Goal: Task Accomplishment & Management: Manage account settings

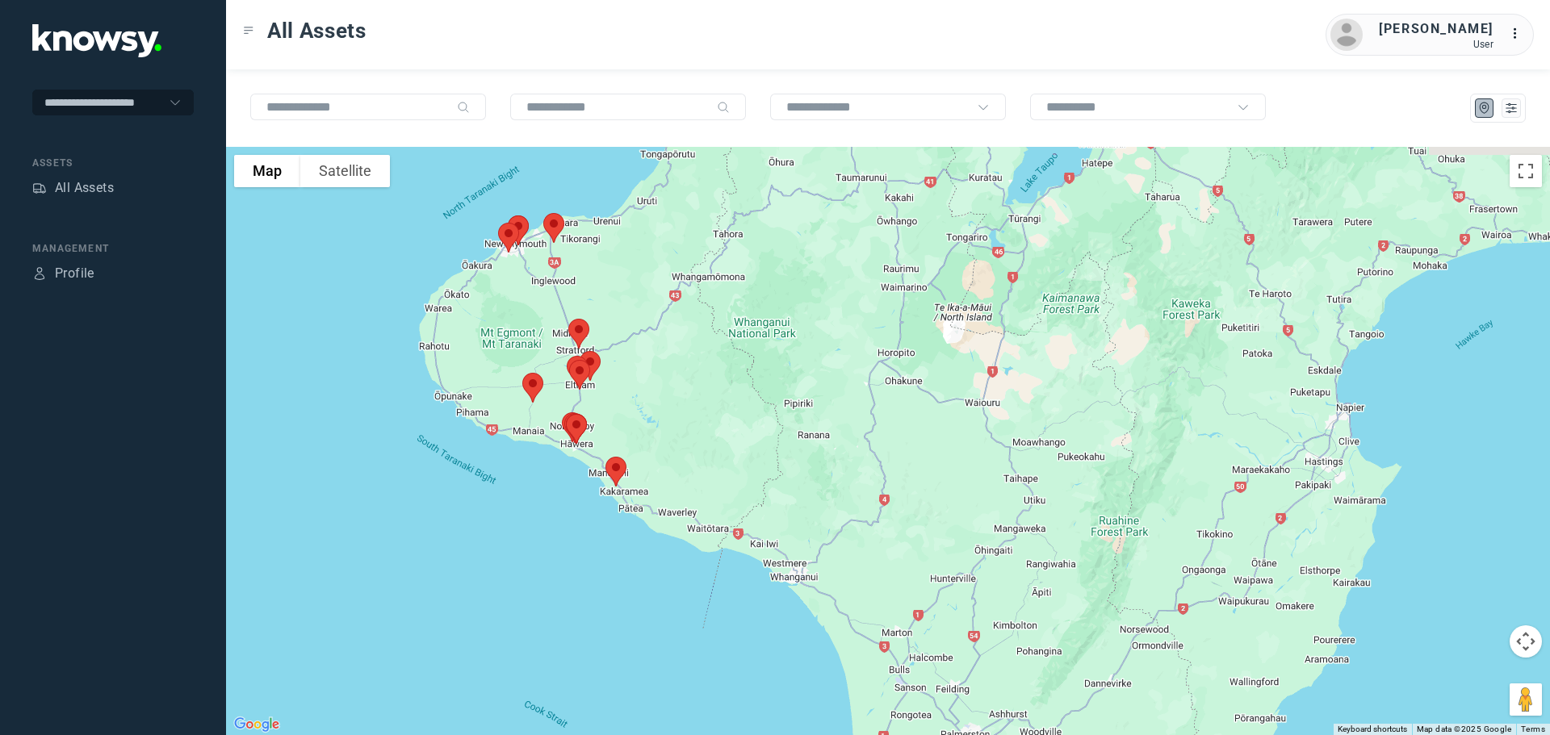
drag, startPoint x: 525, startPoint y: 301, endPoint x: 519, endPoint y: 316, distance: 15.9
click at [522, 314] on div "To navigate, press the arrow keys." at bounding box center [888, 441] width 1324 height 588
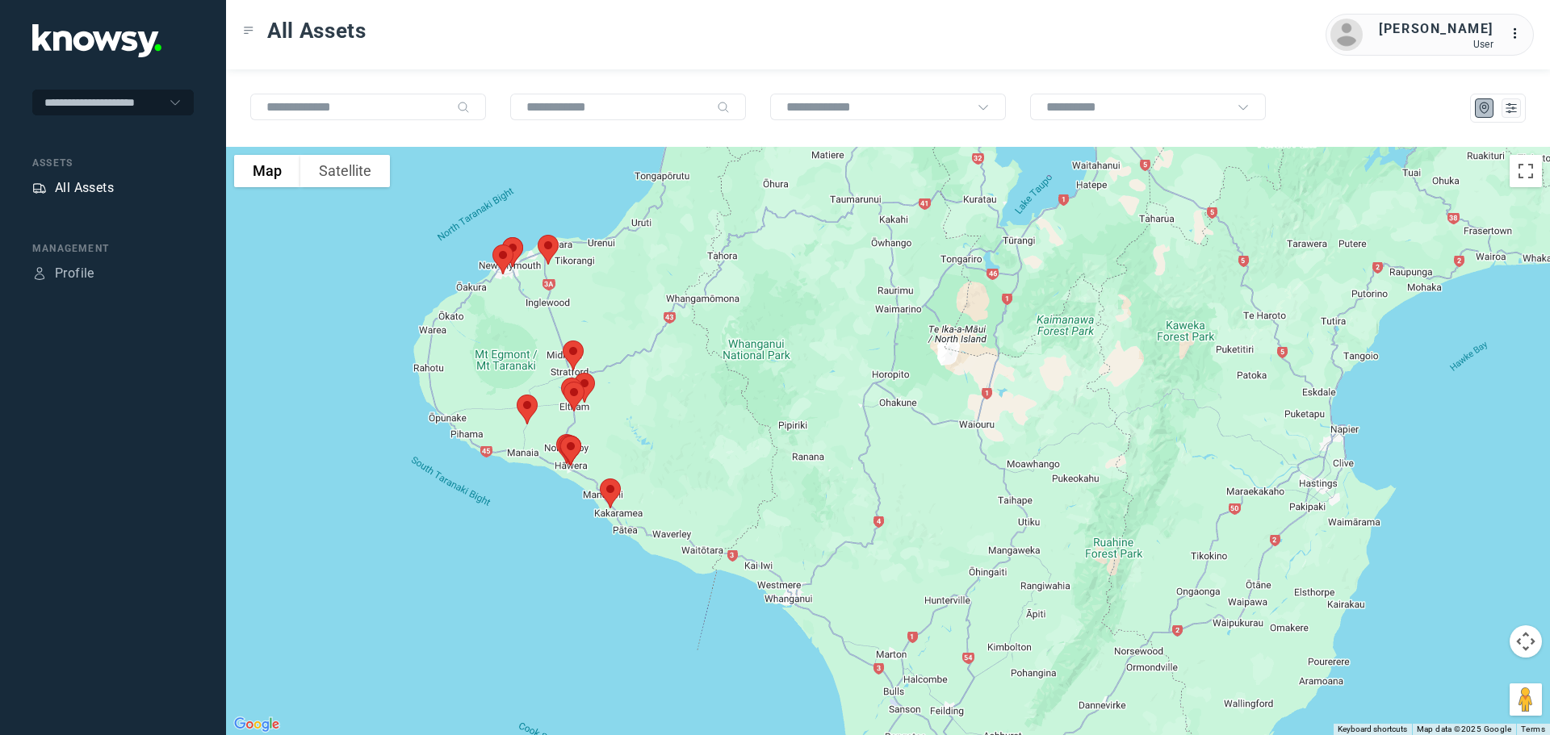
click at [101, 188] on div "All Assets" at bounding box center [84, 187] width 59 height 19
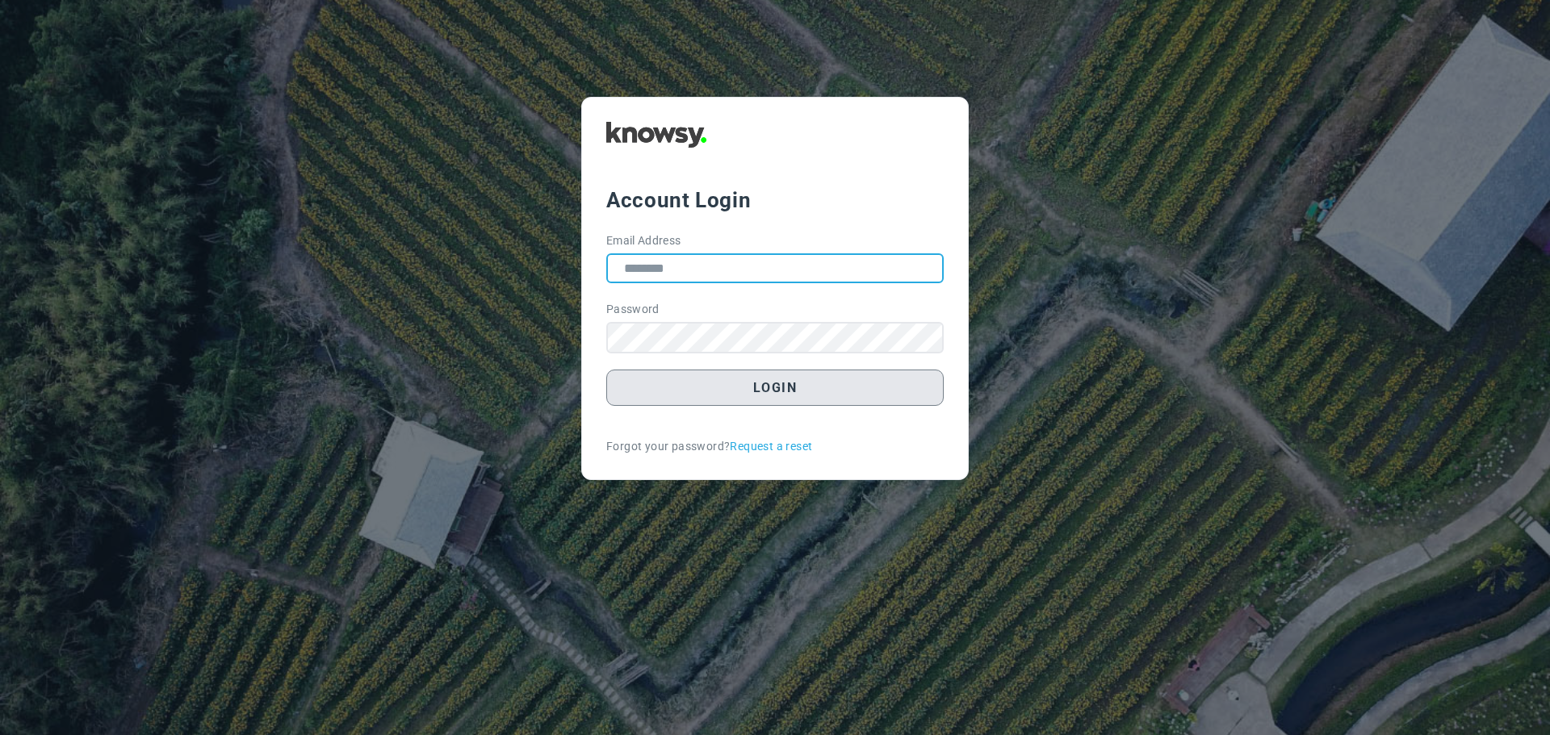
type input "**********"
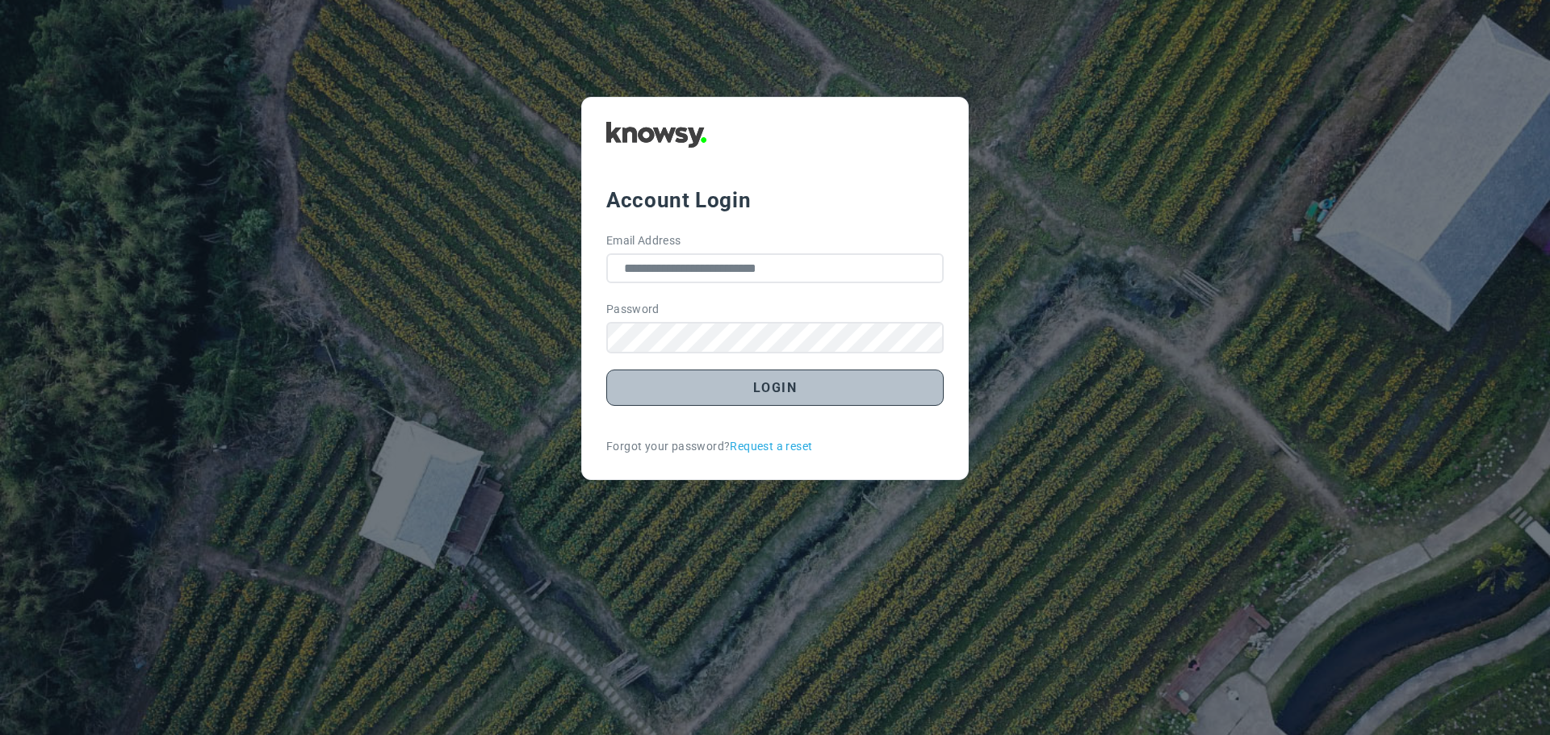
click at [780, 389] on button "Login" at bounding box center [774, 388] width 337 height 36
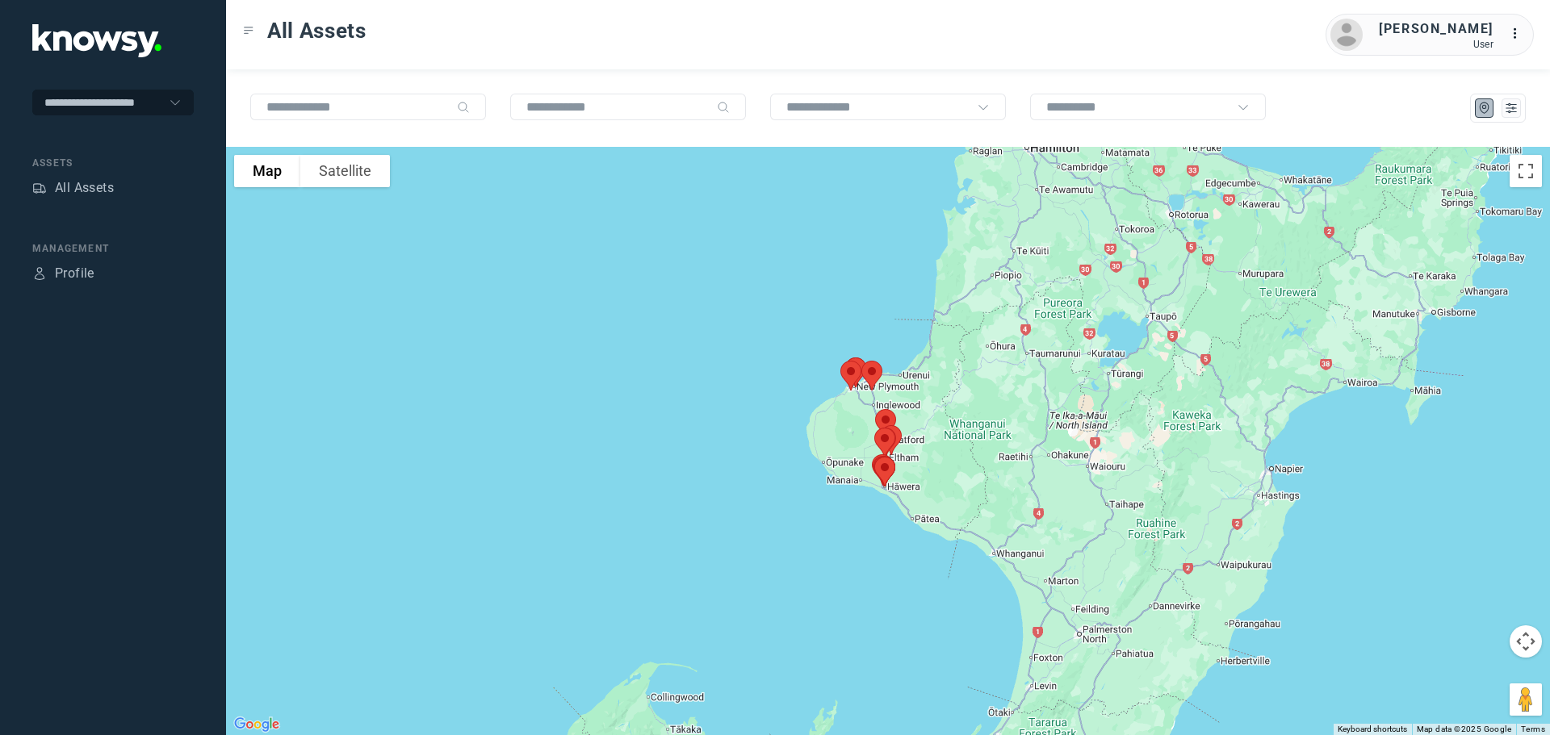
drag, startPoint x: 961, startPoint y: 301, endPoint x: 936, endPoint y: 466, distance: 166.6
click at [936, 466] on div at bounding box center [888, 441] width 1324 height 588
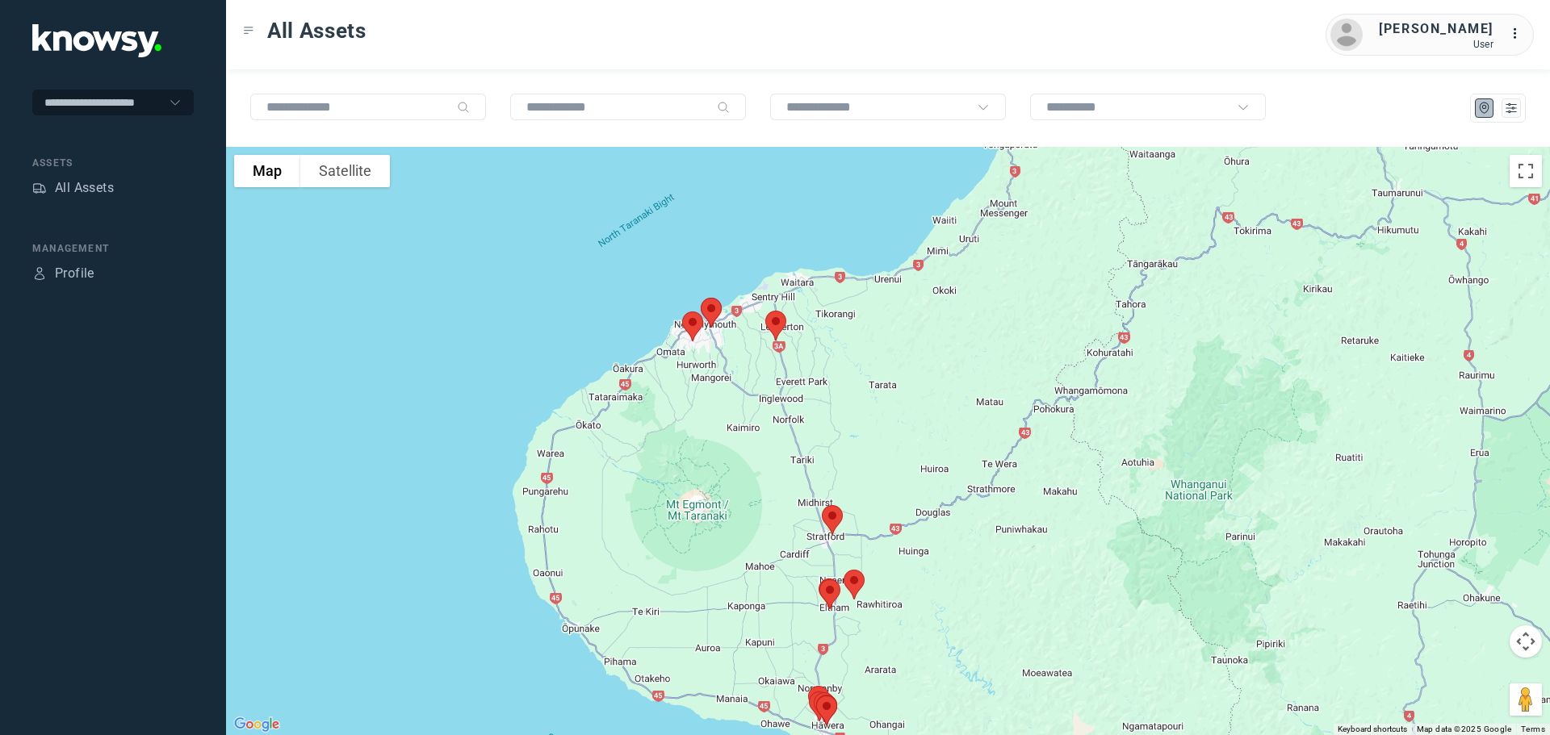
drag, startPoint x: 785, startPoint y: 406, endPoint x: 858, endPoint y: 434, distance: 78.7
click at [858, 433] on div at bounding box center [888, 441] width 1324 height 588
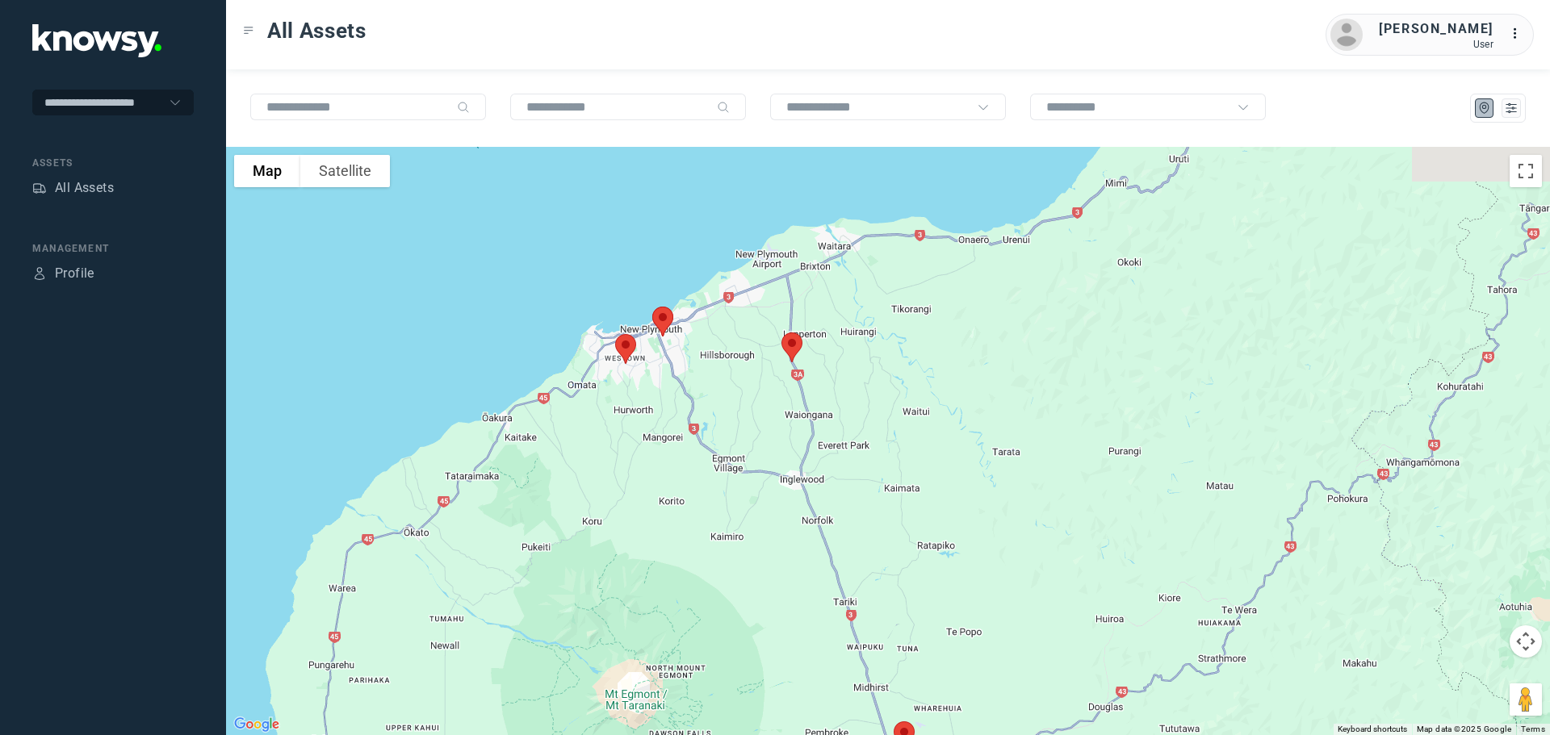
drag, startPoint x: 692, startPoint y: 389, endPoint x: 748, endPoint y: 477, distance: 104.6
click at [748, 477] on div at bounding box center [888, 441] width 1324 height 588
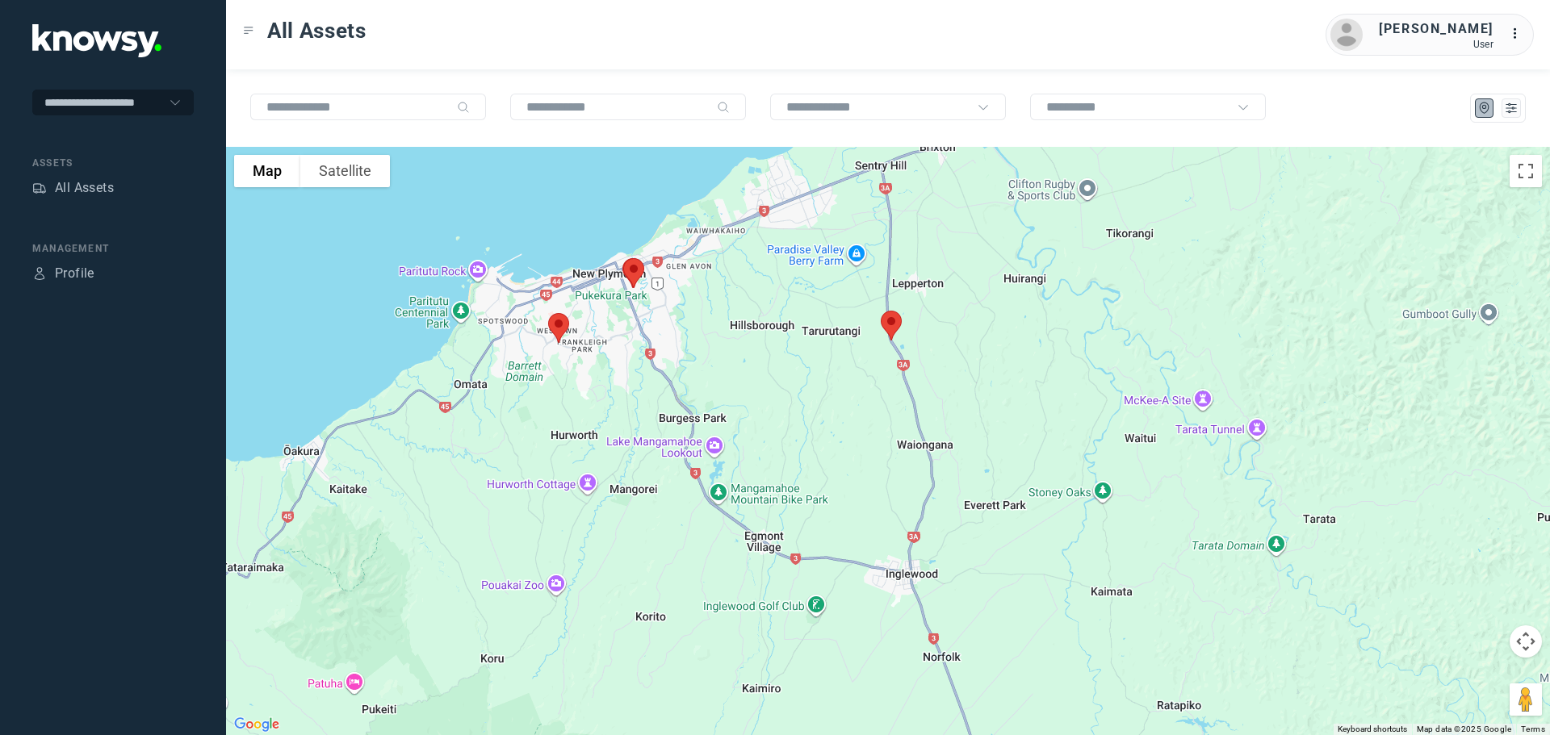
click at [892, 324] on img at bounding box center [891, 325] width 34 height 43
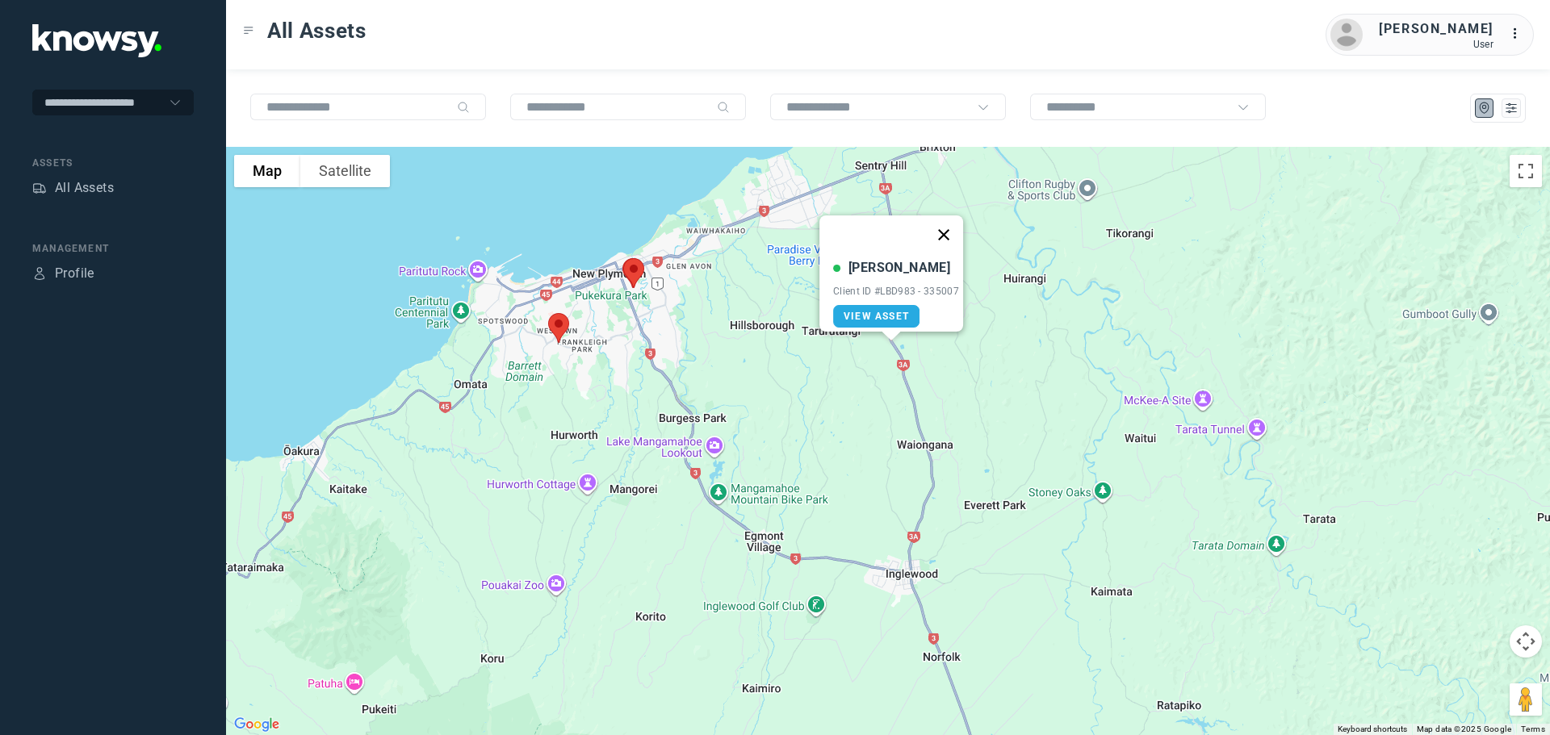
click at [948, 224] on button "Close" at bounding box center [943, 235] width 39 height 39
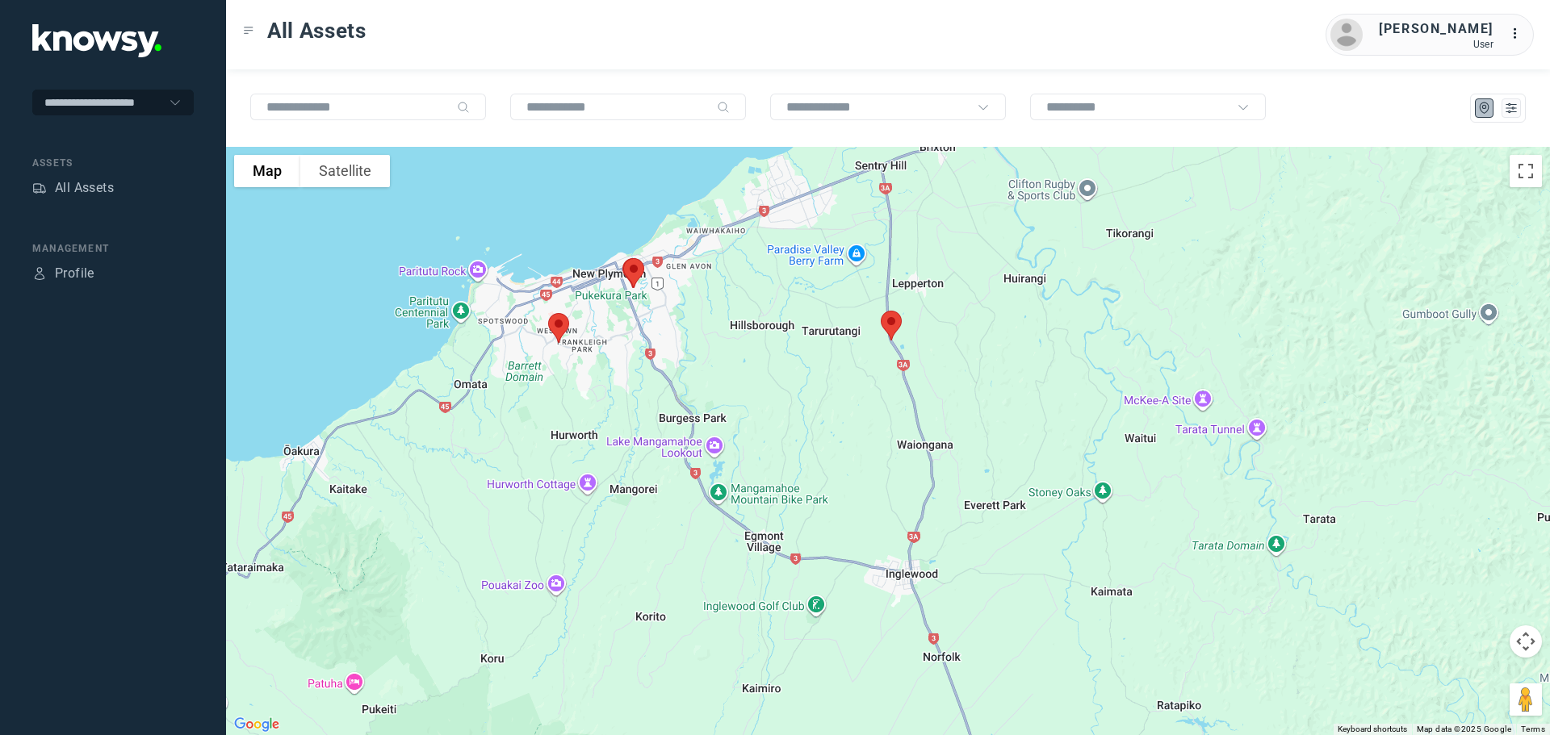
click at [557, 329] on img at bounding box center [559, 328] width 34 height 43
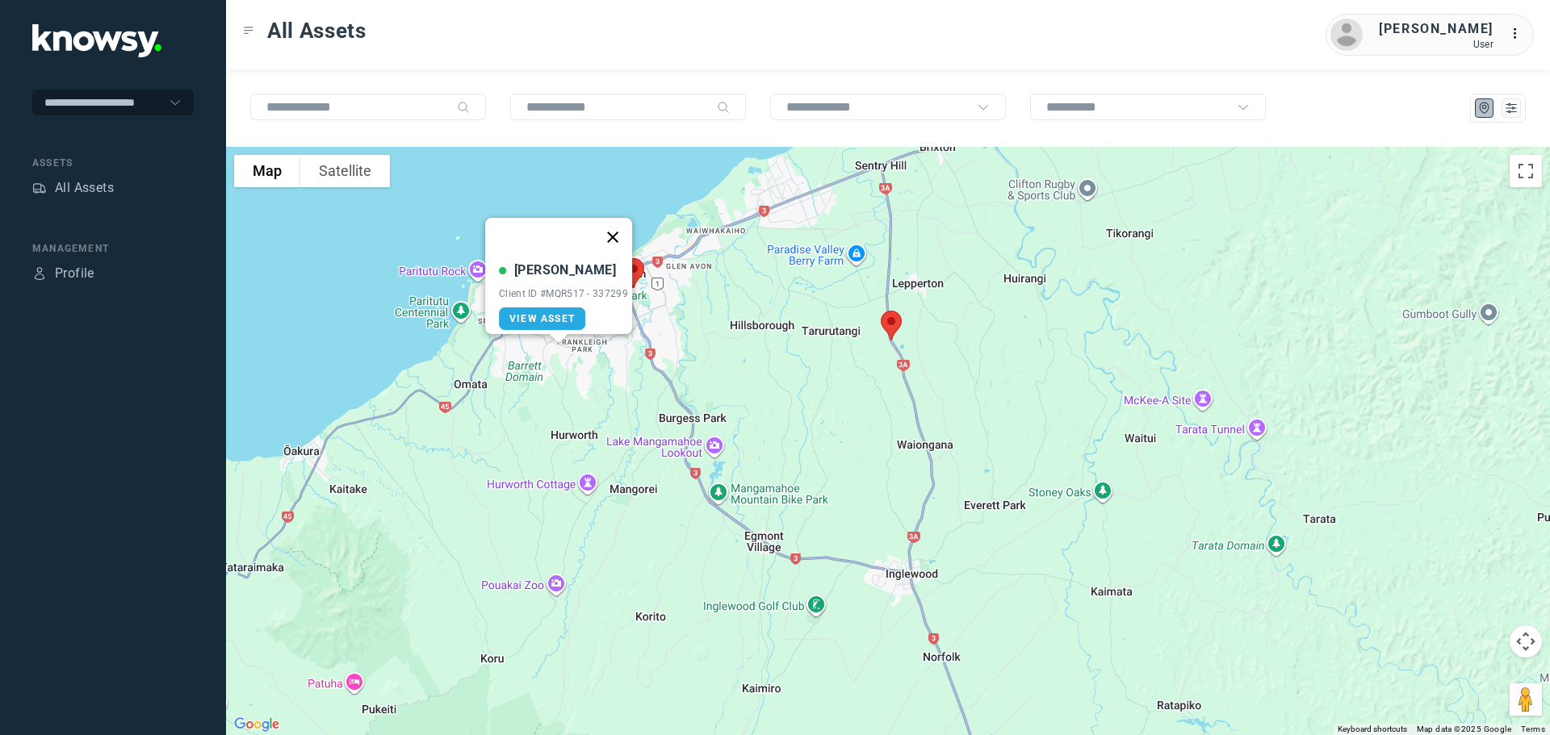
click at [614, 224] on button "Close" at bounding box center [612, 237] width 39 height 39
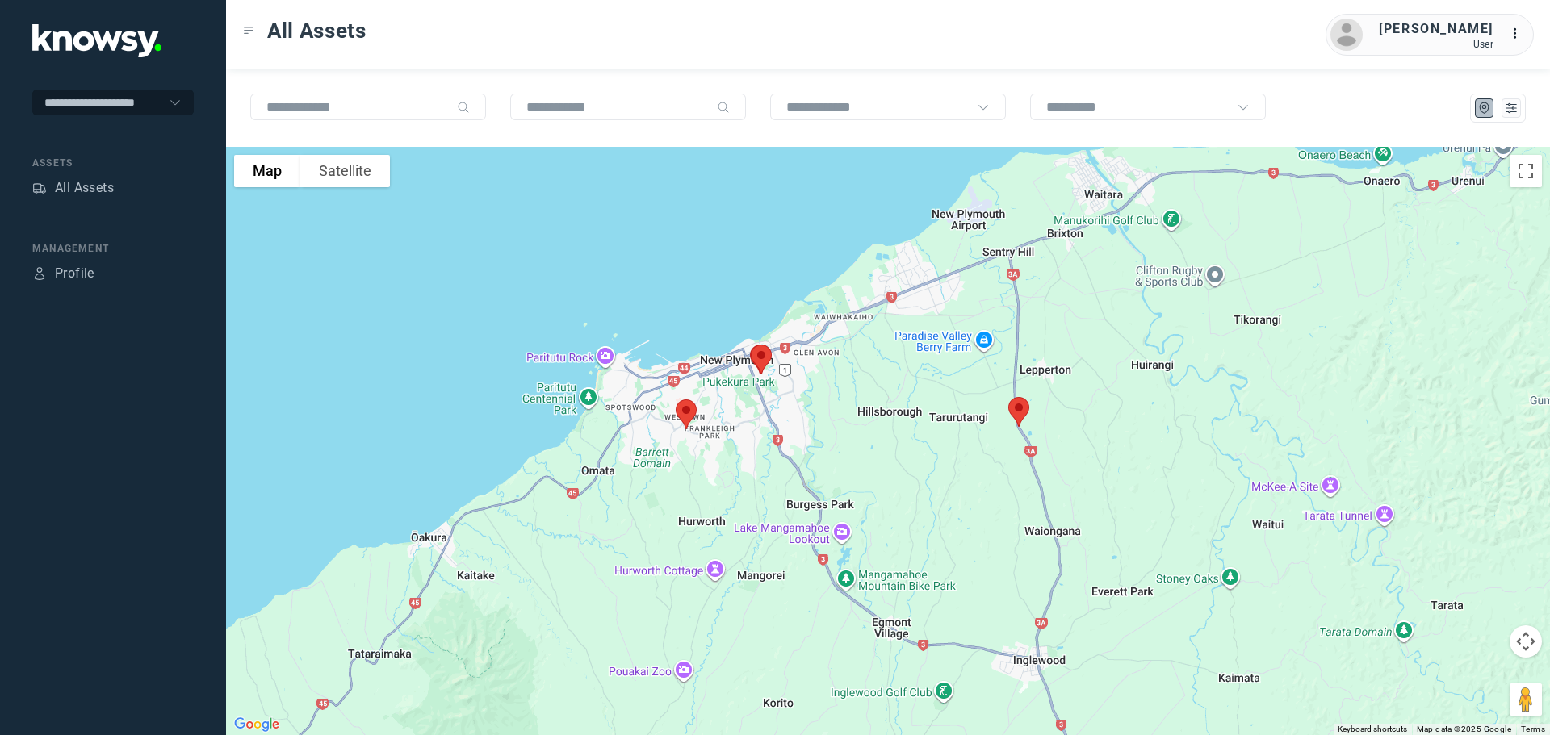
drag, startPoint x: 696, startPoint y: 308, endPoint x: 842, endPoint y: 407, distance: 176.6
click at [842, 407] on div at bounding box center [888, 441] width 1324 height 588
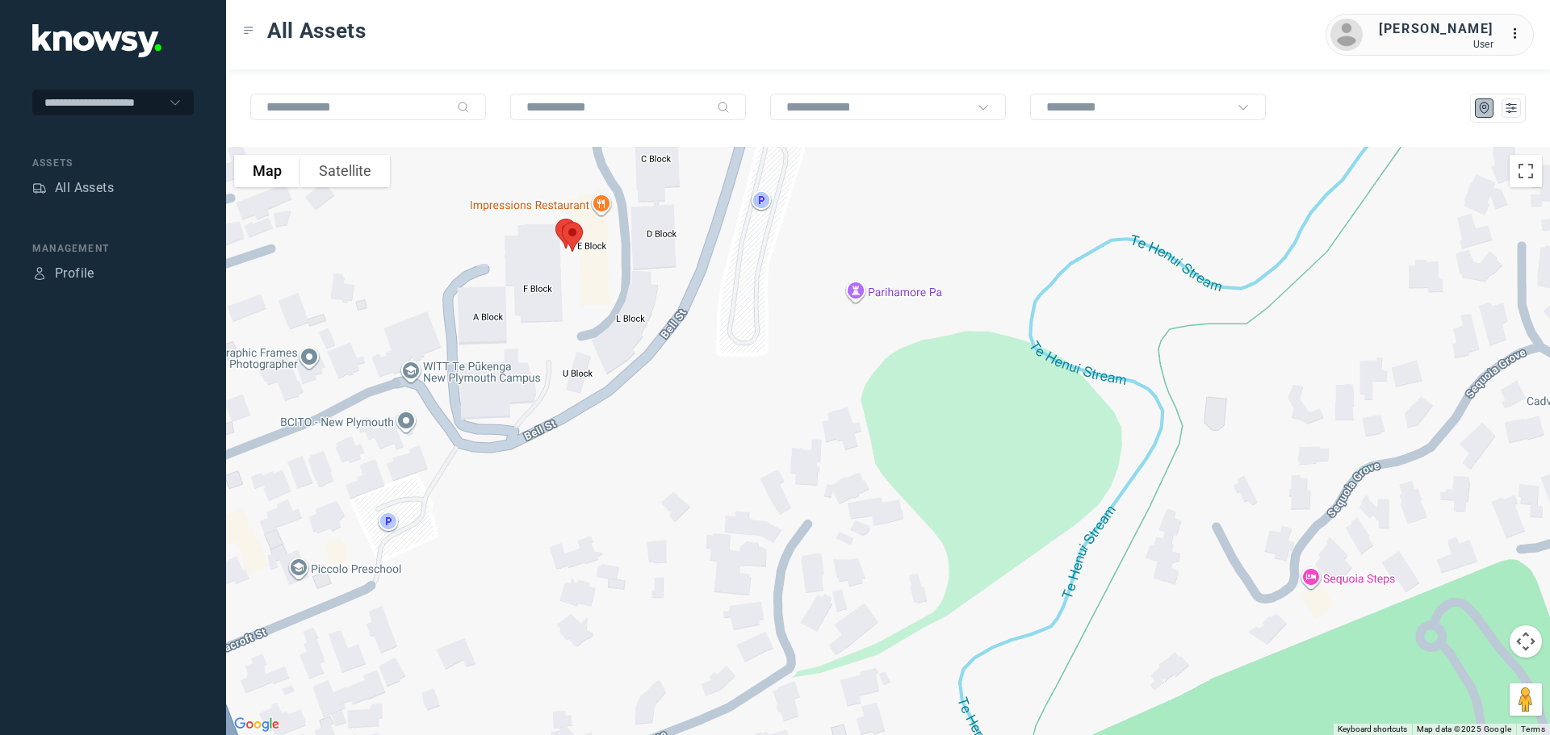
drag, startPoint x: 594, startPoint y: 270, endPoint x: 708, endPoint y: 337, distance: 132.1
click at [709, 335] on div at bounding box center [888, 441] width 1324 height 588
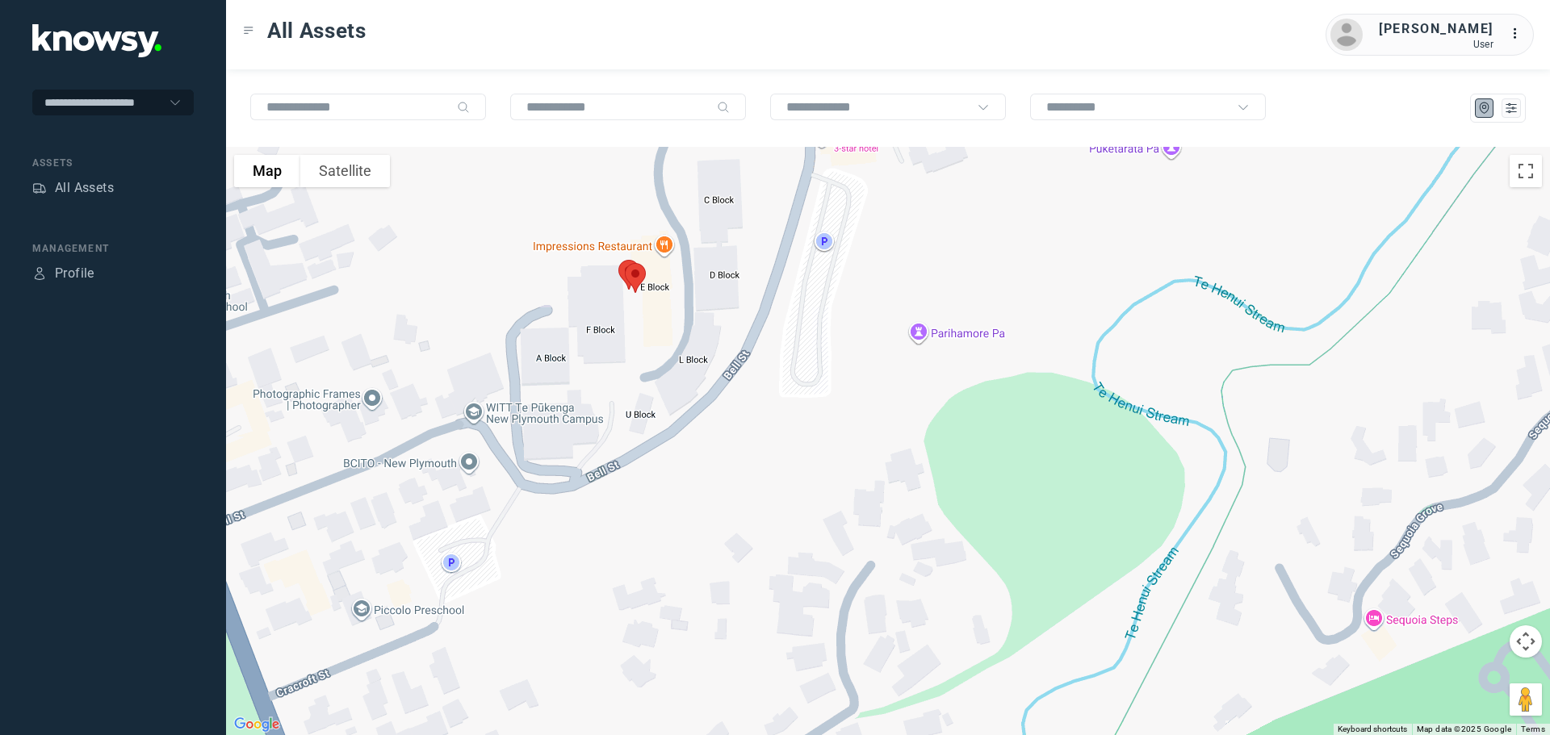
drag, startPoint x: 608, startPoint y: 300, endPoint x: 661, endPoint y: 328, distance: 59.9
click at [661, 328] on div at bounding box center [888, 441] width 1324 height 588
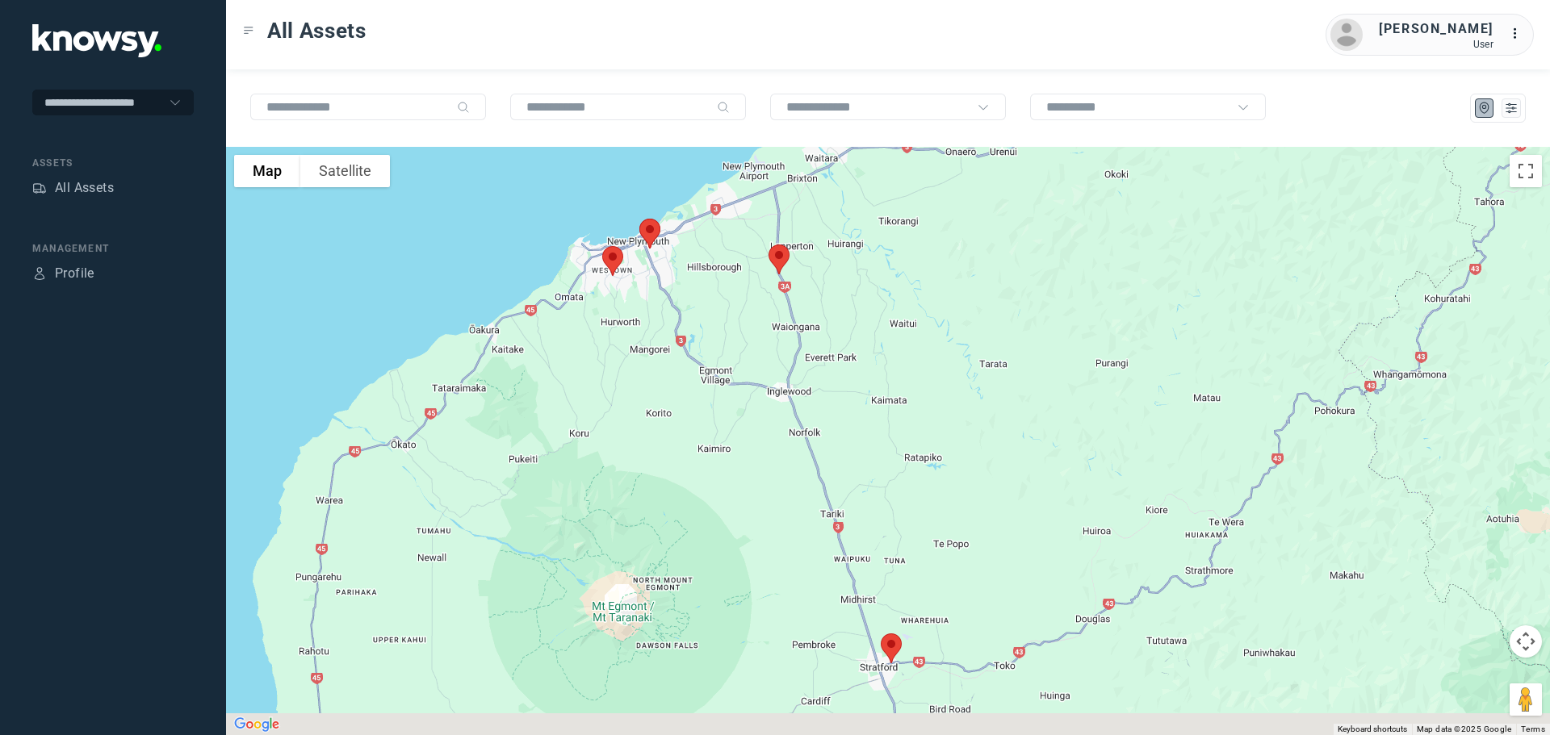
drag, startPoint x: 823, startPoint y: 398, endPoint x: 772, endPoint y: 251, distance: 155.5
click at [781, 268] on div at bounding box center [888, 441] width 1324 height 588
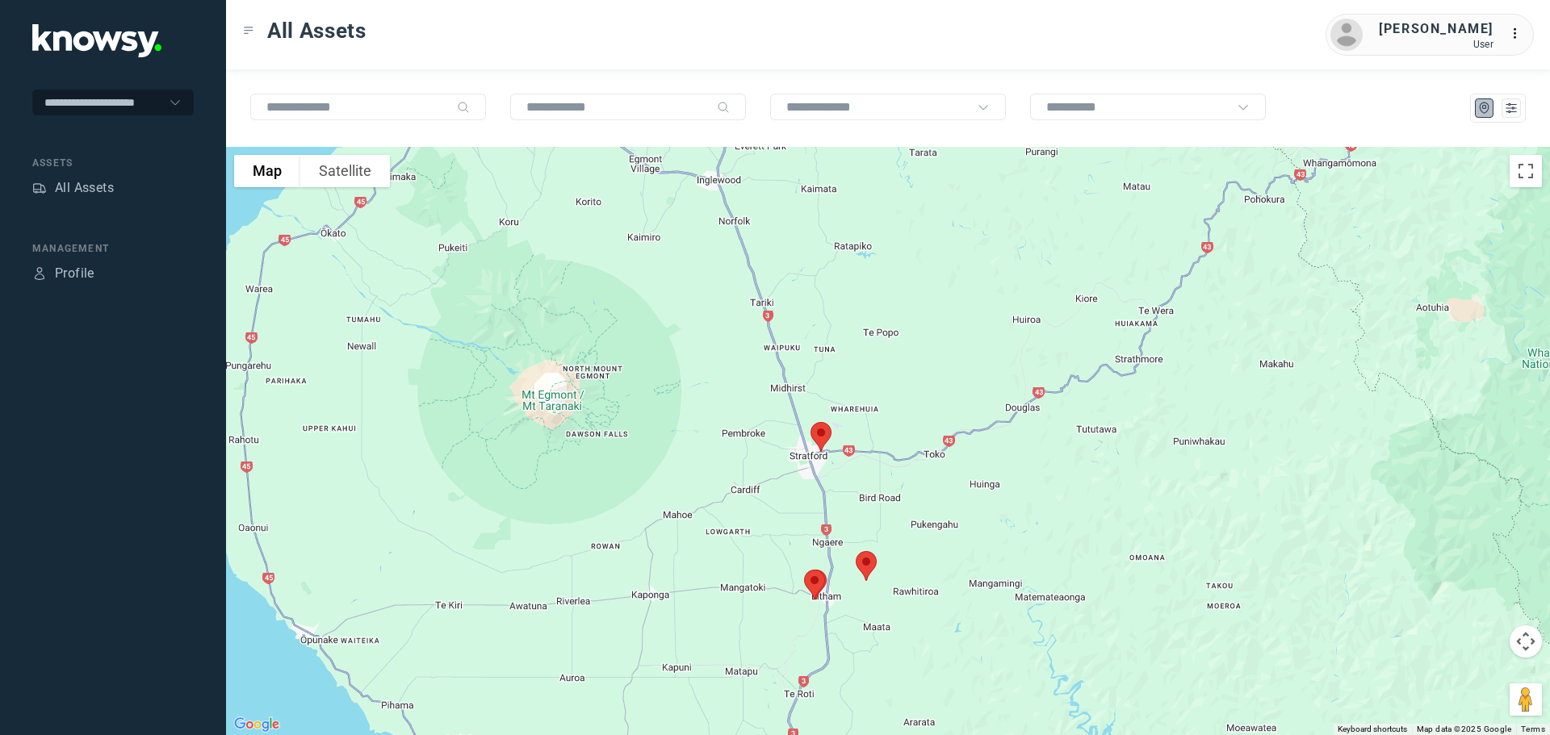
click at [819, 436] on img at bounding box center [821, 437] width 34 height 43
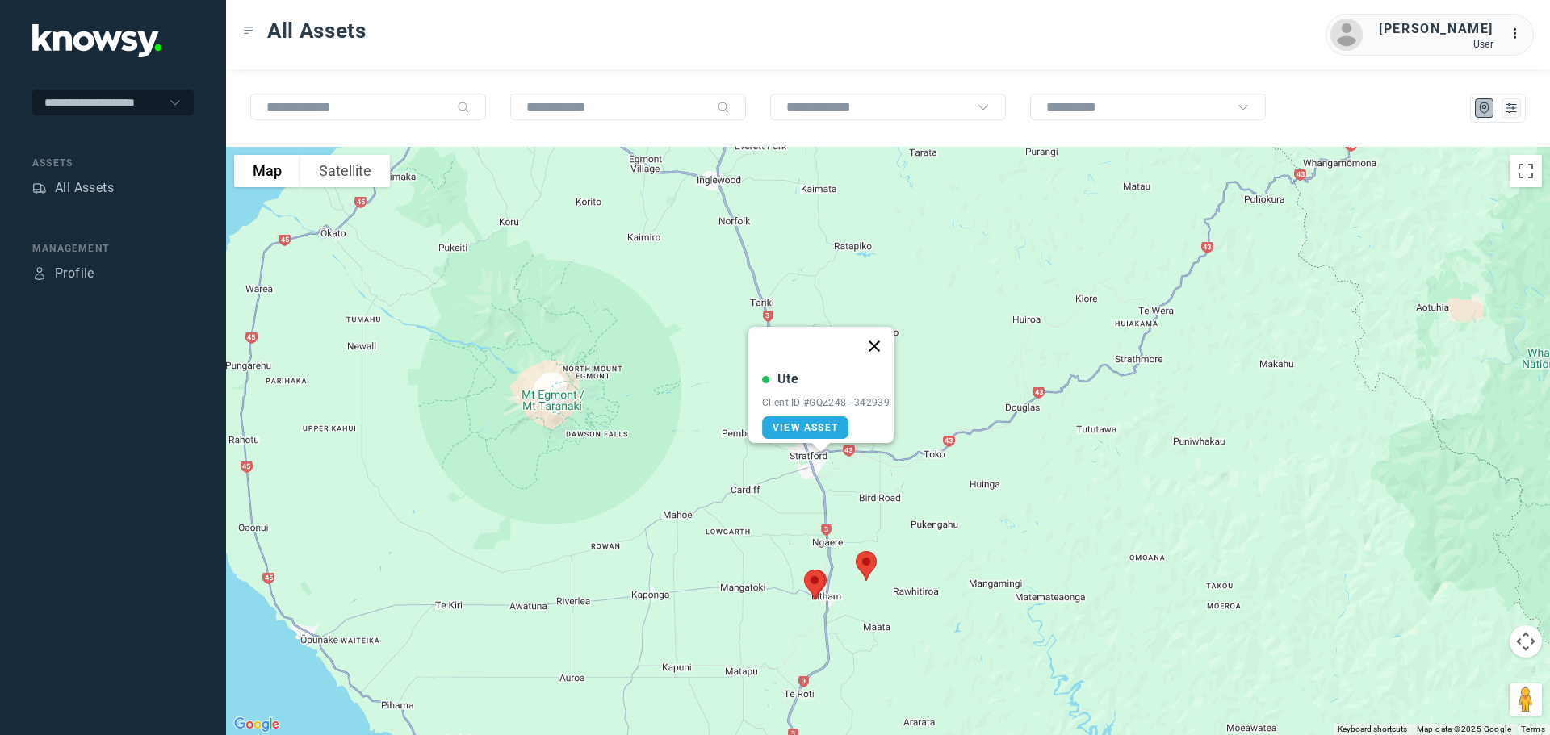
click at [878, 337] on button "Close" at bounding box center [874, 346] width 39 height 39
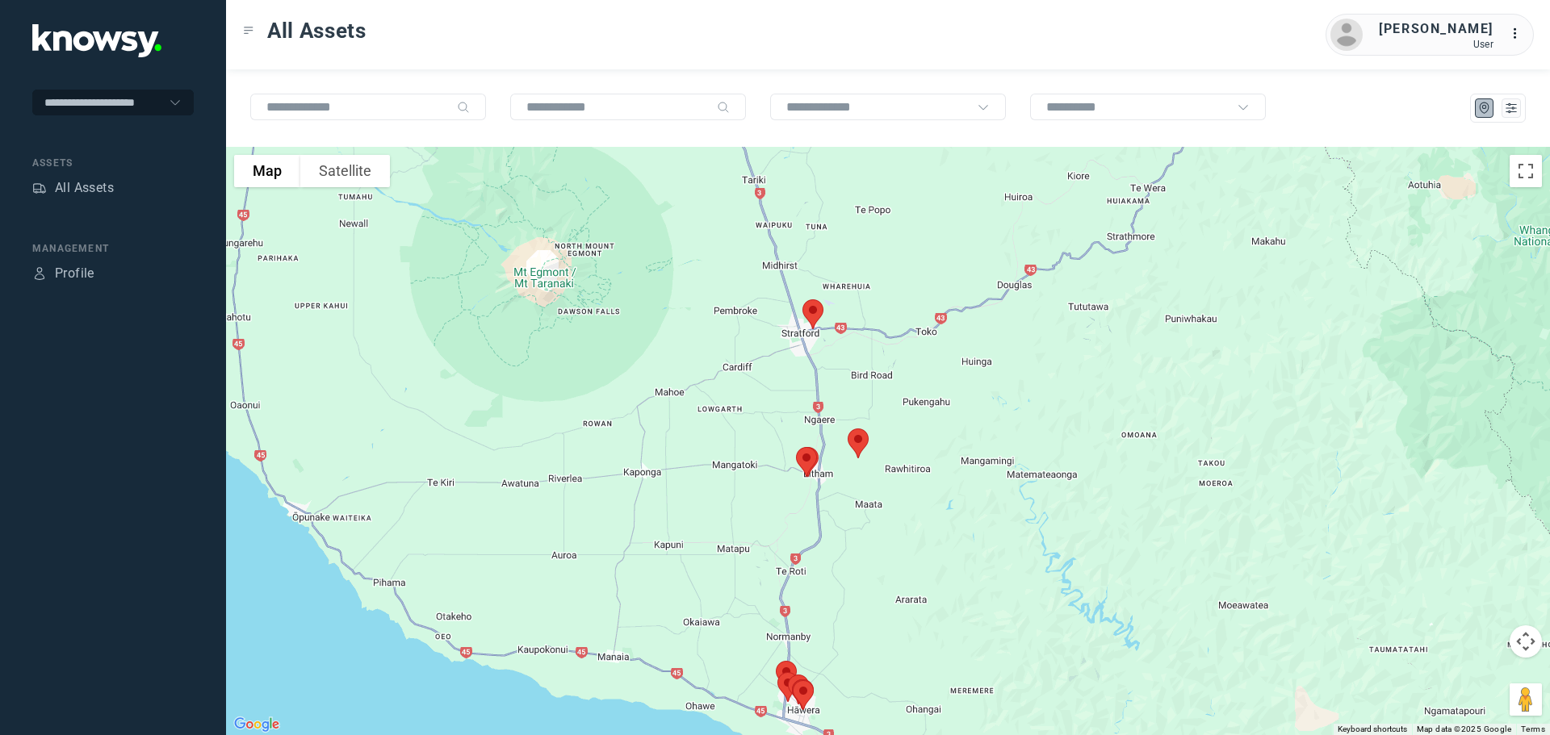
drag, startPoint x: 863, startPoint y: 496, endPoint x: 843, endPoint y: 366, distance: 131.5
click at [843, 366] on div at bounding box center [888, 441] width 1324 height 588
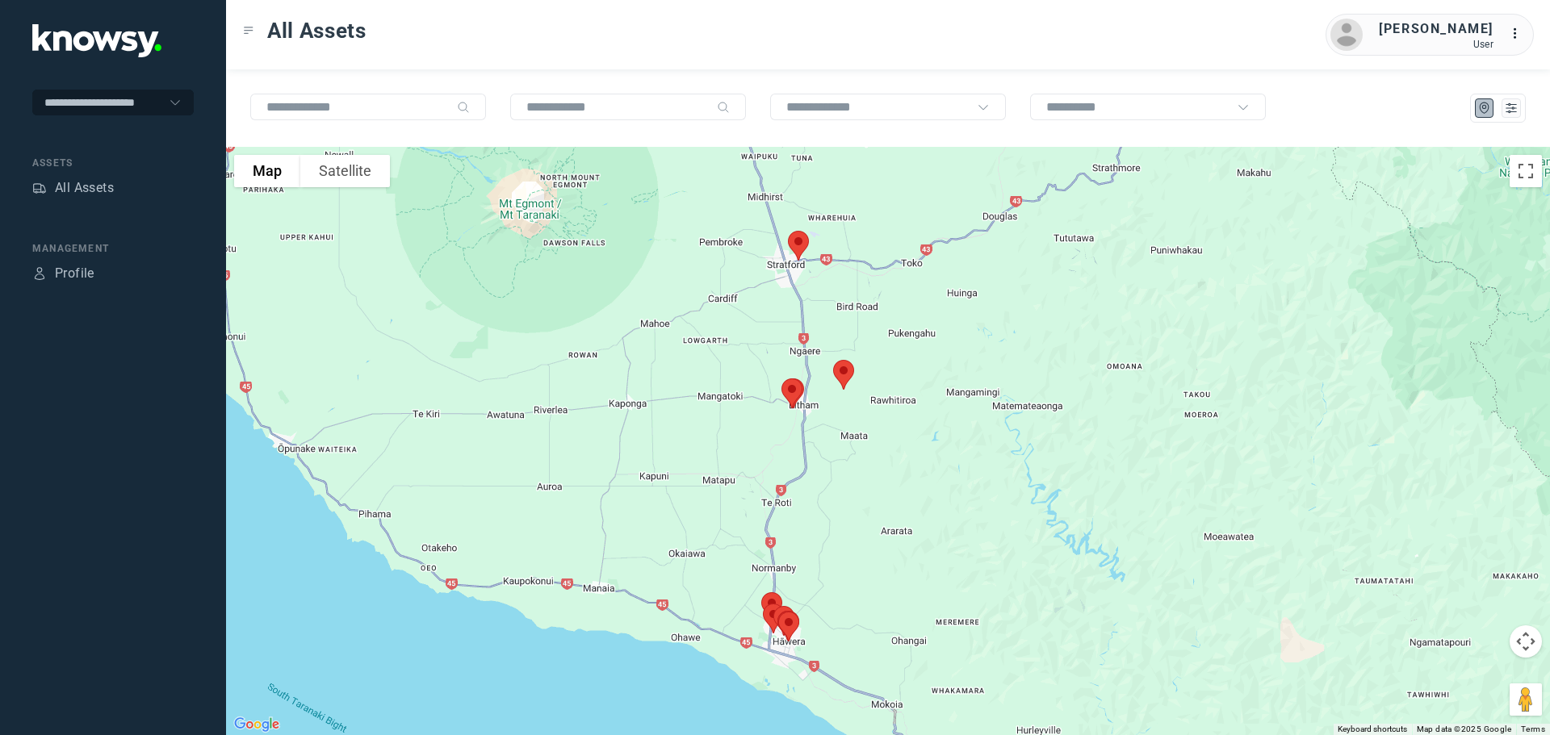
click at [785, 392] on img at bounding box center [792, 393] width 34 height 43
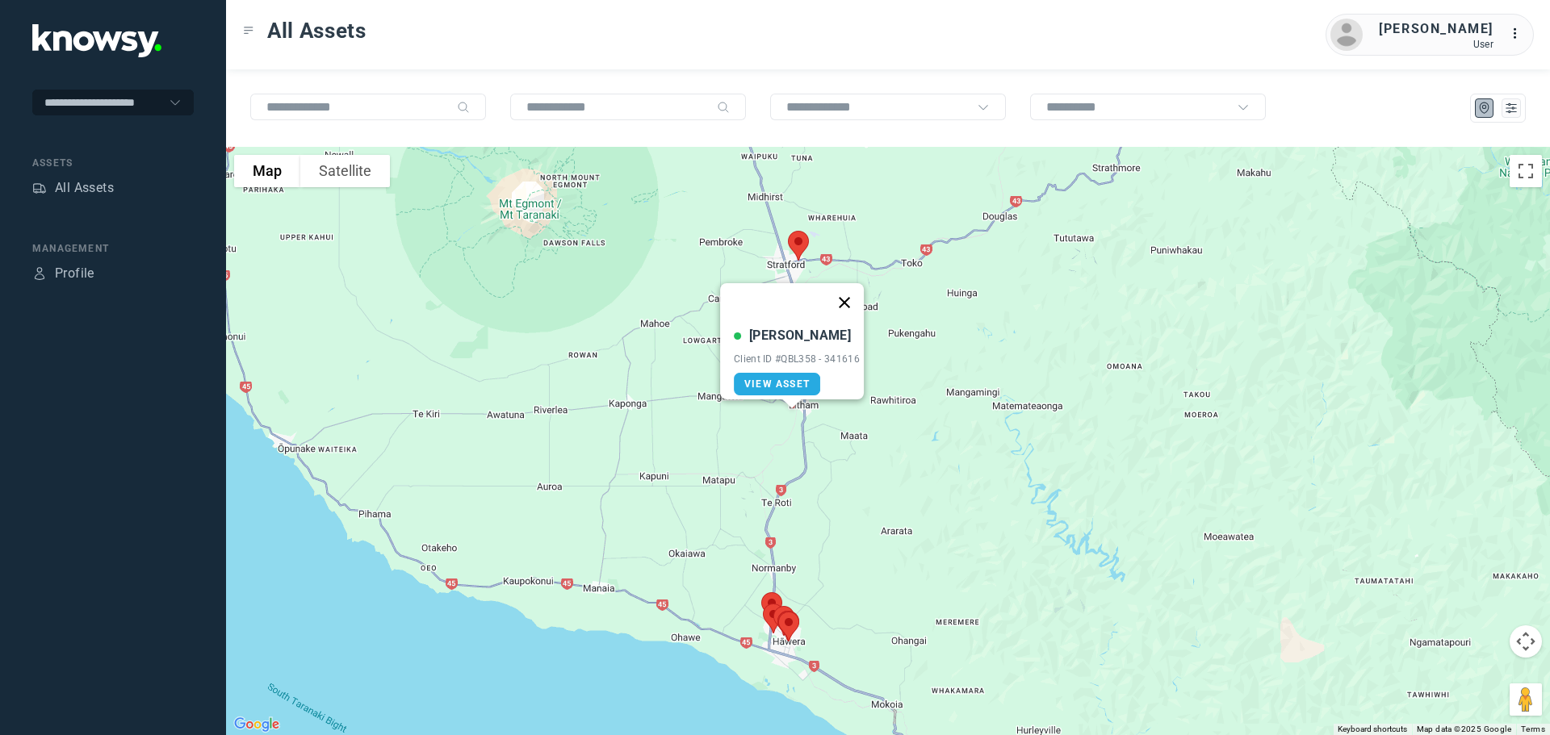
click at [852, 293] on button "Close" at bounding box center [844, 302] width 39 height 39
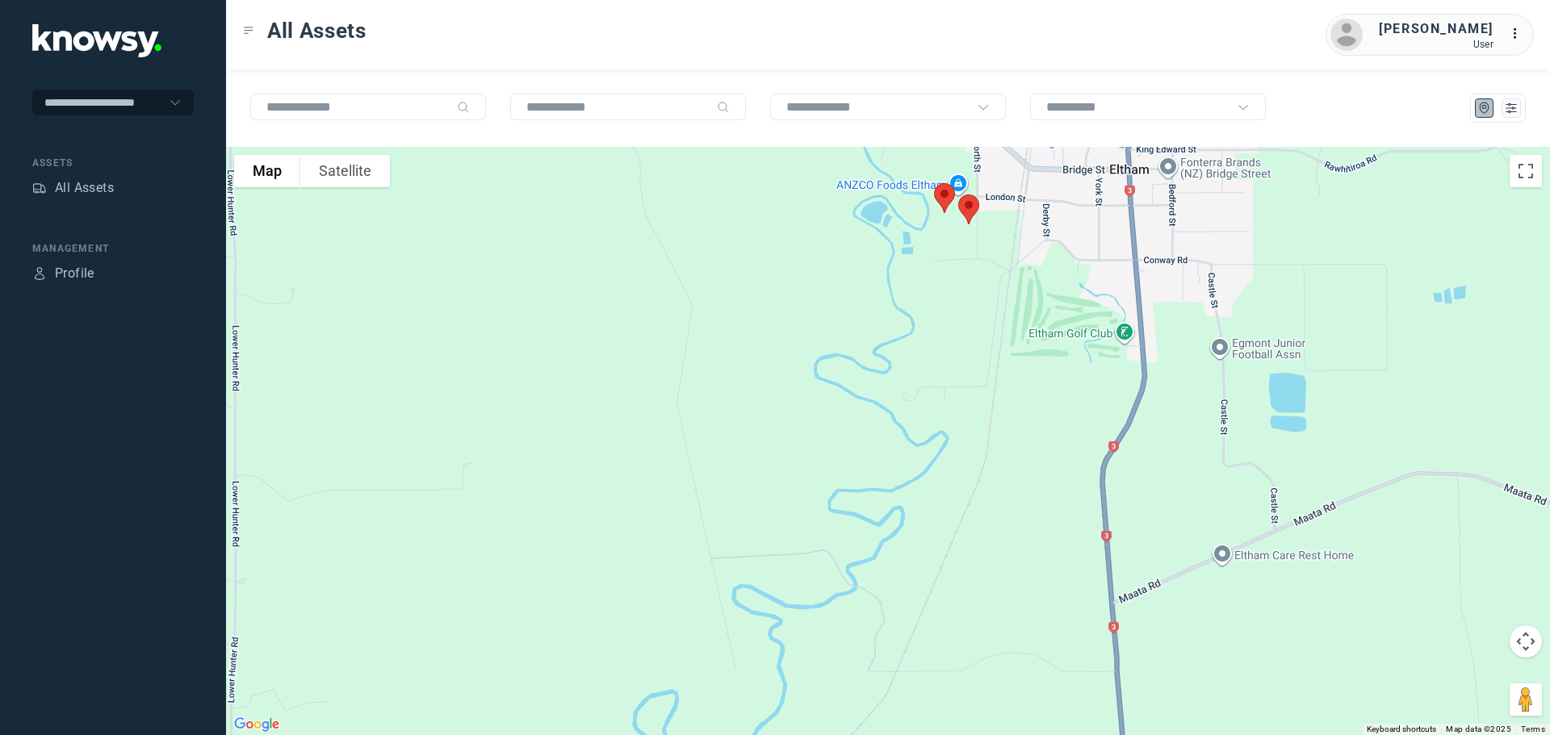
click at [944, 197] on img at bounding box center [944, 198] width 34 height 43
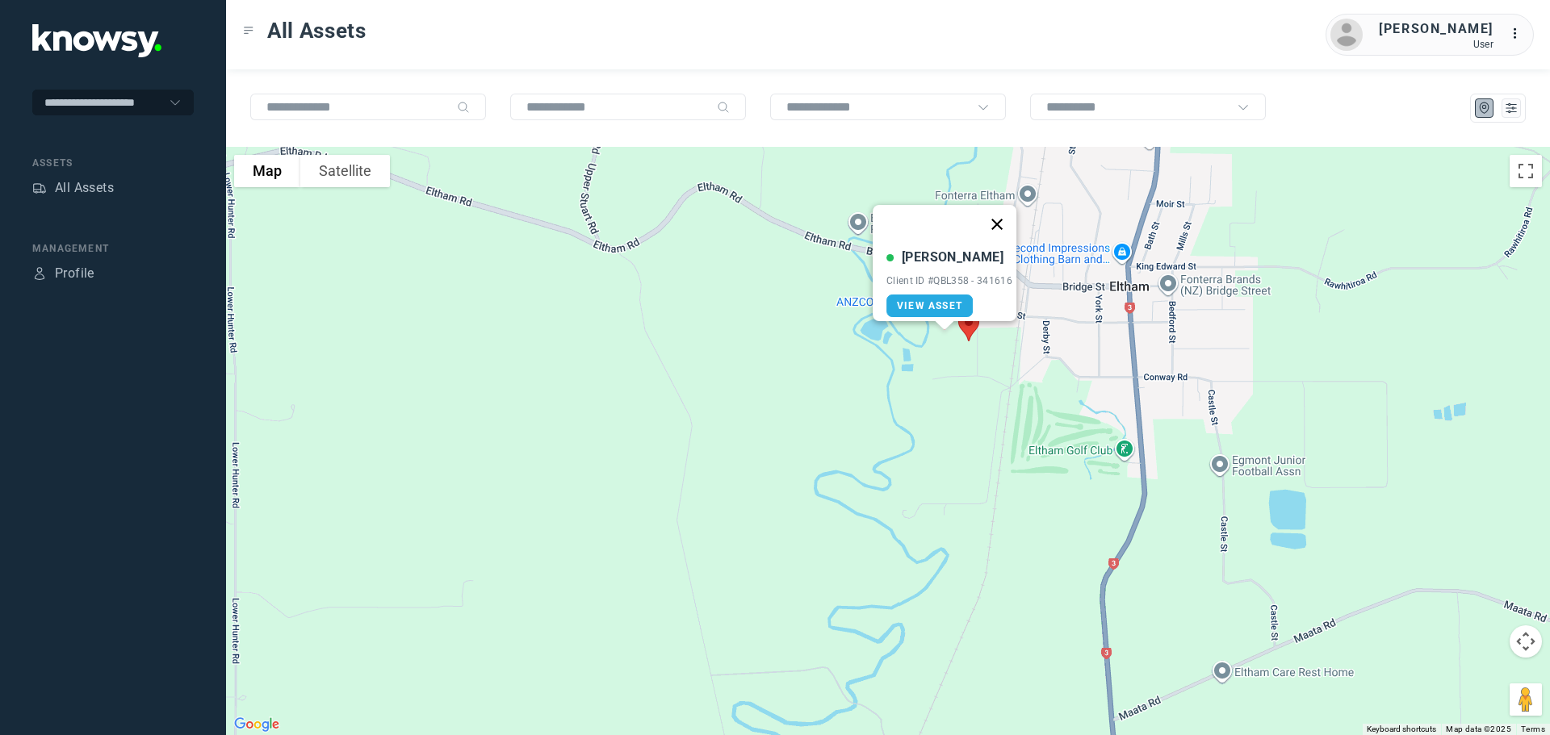
click at [1002, 214] on button "Close" at bounding box center [996, 224] width 39 height 39
click at [970, 324] on img at bounding box center [969, 326] width 34 height 43
click at [1028, 225] on button "Close" at bounding box center [1023, 235] width 39 height 39
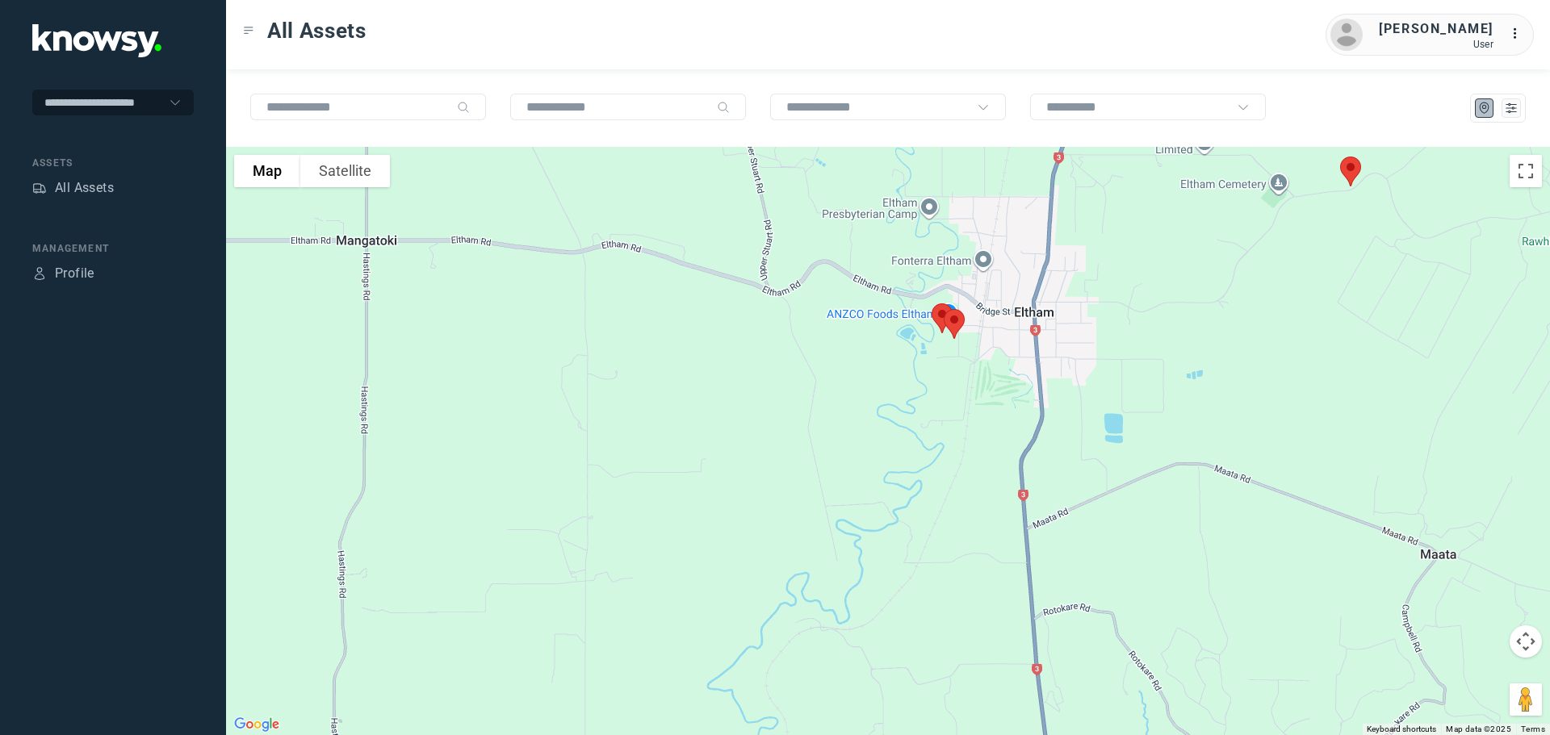
drag, startPoint x: 934, startPoint y: 454, endPoint x: 839, endPoint y: 201, distance: 270.8
click at [845, 212] on div "To navigate, press the arrow keys." at bounding box center [888, 441] width 1324 height 588
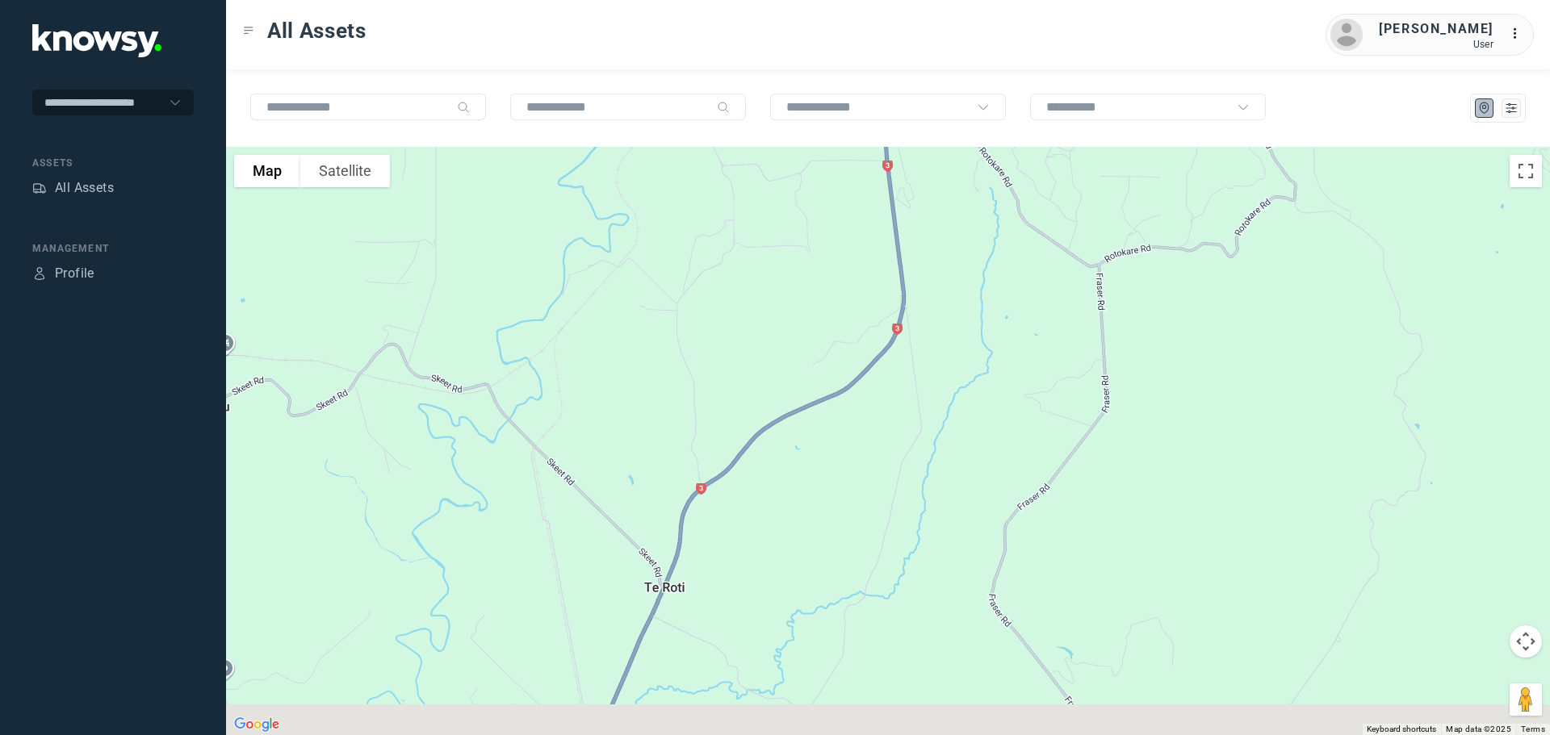
drag, startPoint x: 864, startPoint y: 302, endPoint x: 852, endPoint y: 274, distance: 31.1
click at [866, 255] on div at bounding box center [888, 441] width 1324 height 588
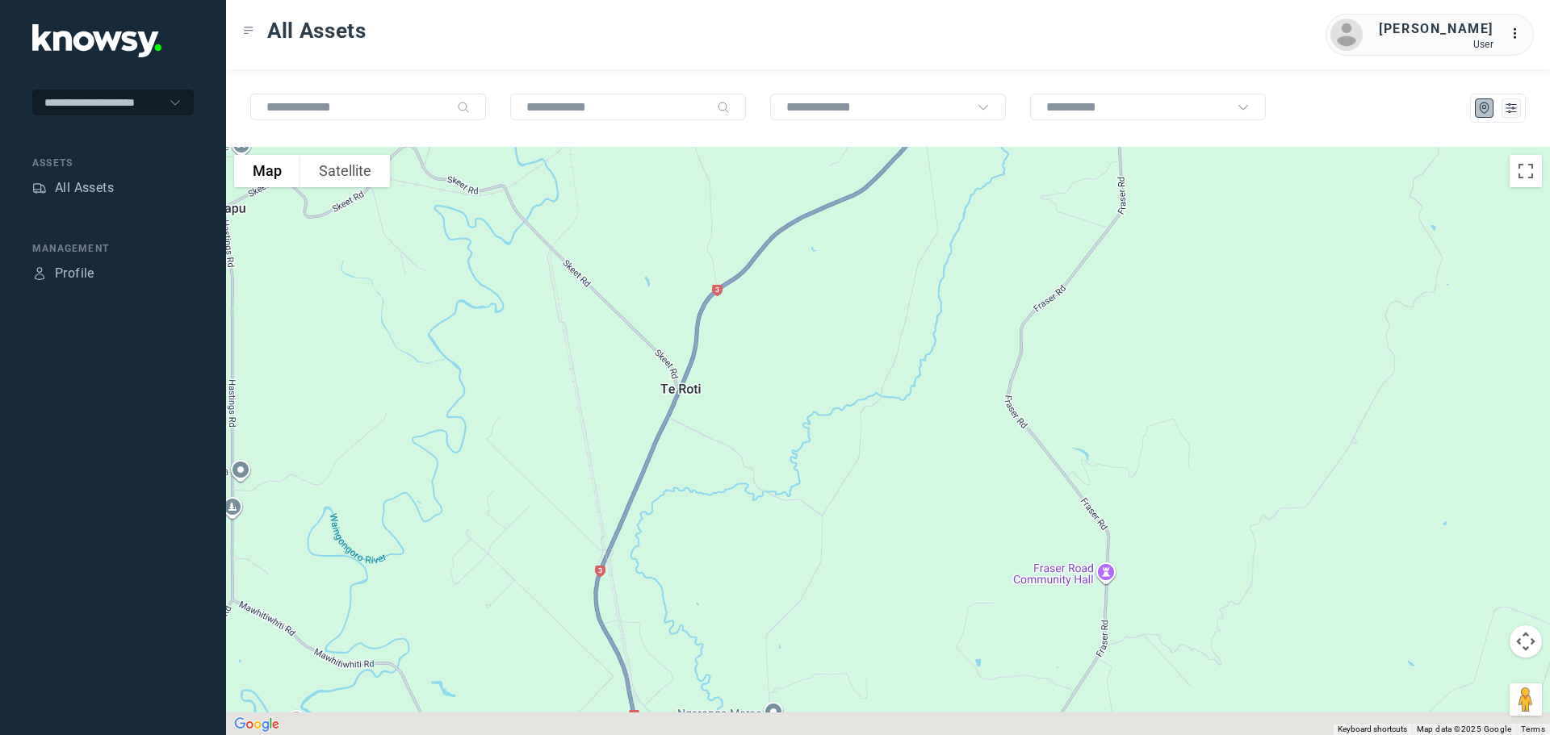
drag, startPoint x: 767, startPoint y: 382, endPoint x: 886, endPoint y: 223, distance: 198.9
click at [885, 224] on div at bounding box center [888, 441] width 1324 height 588
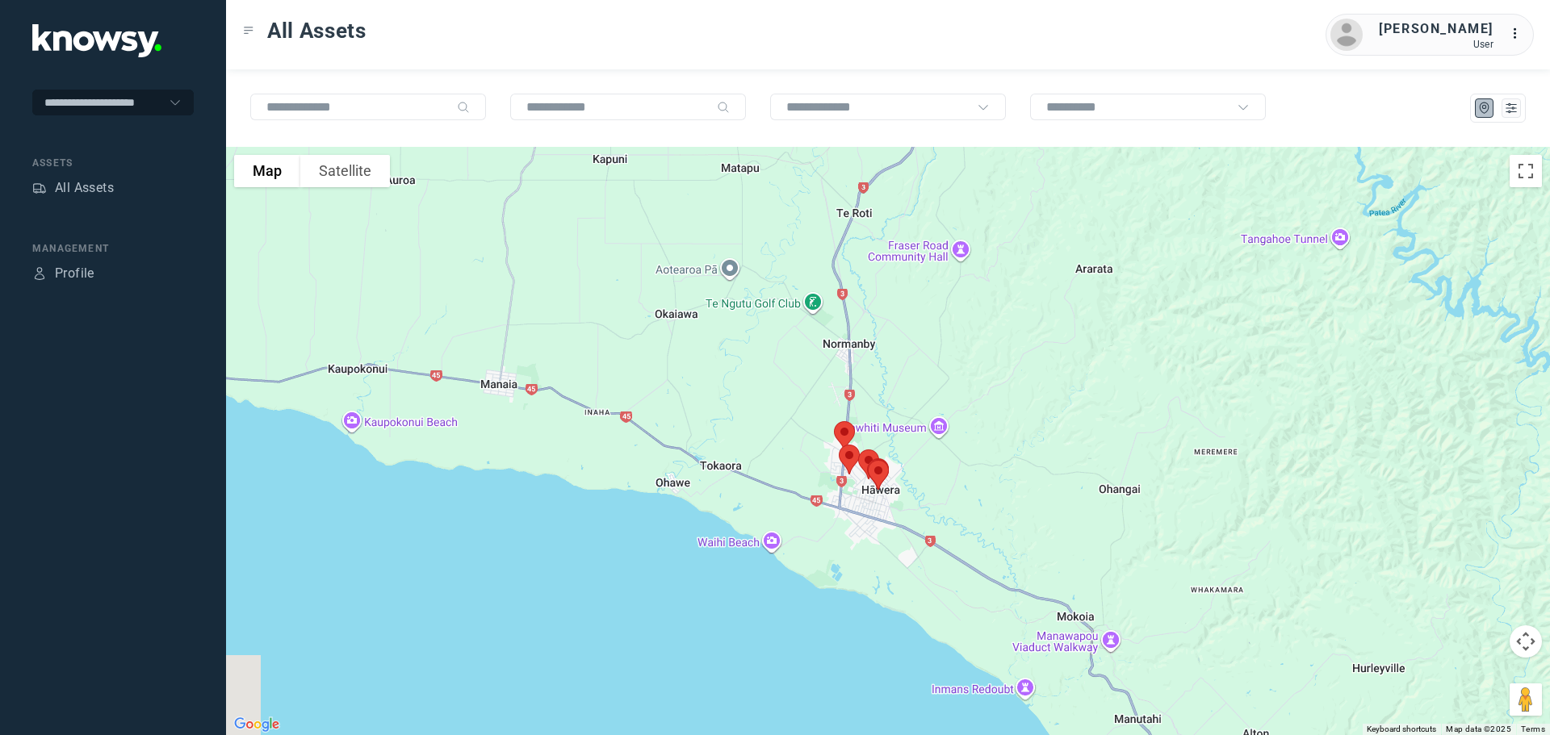
drag, startPoint x: 812, startPoint y: 389, endPoint x: 789, endPoint y: 333, distance: 60.1
click at [789, 333] on div at bounding box center [888, 441] width 1324 height 588
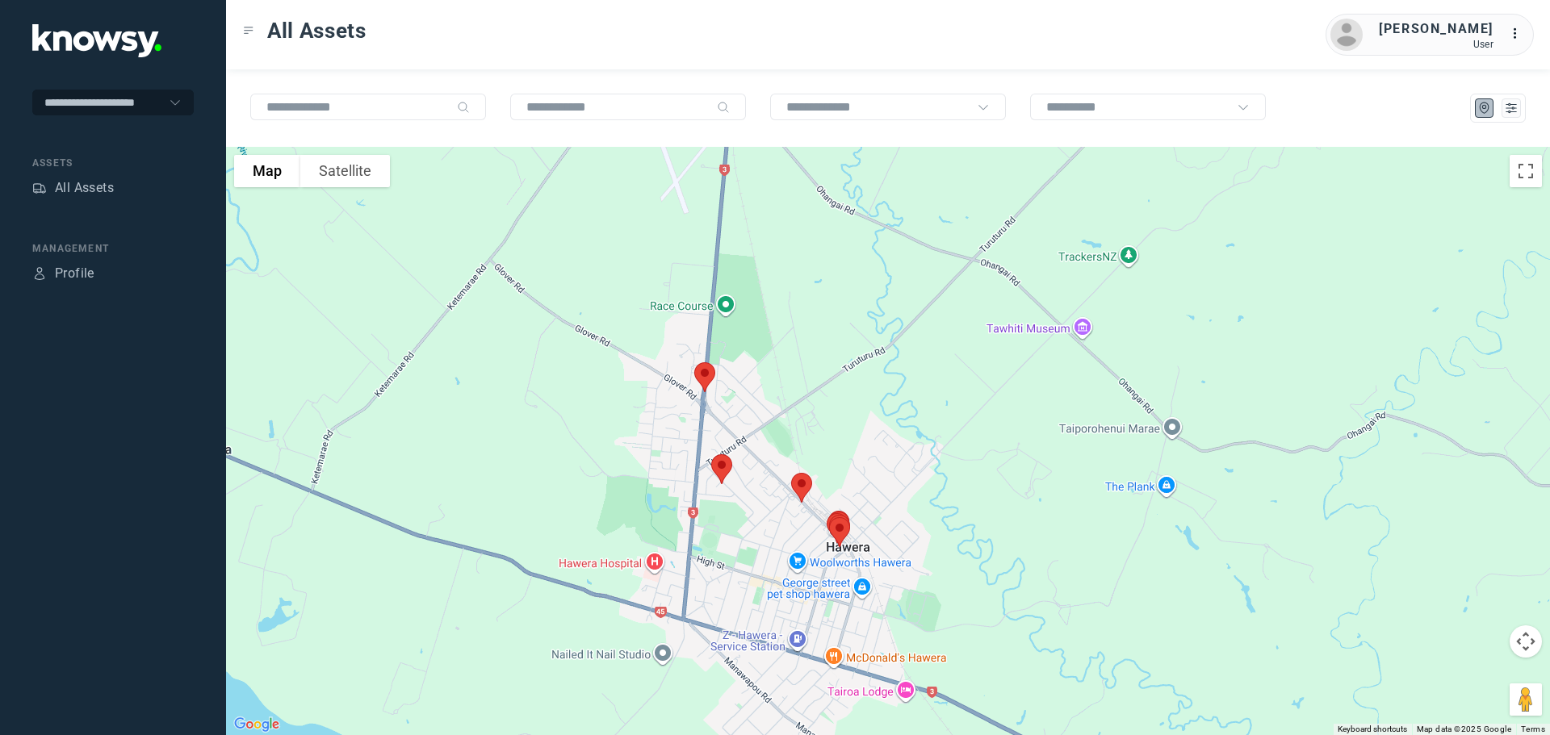
click at [705, 370] on img at bounding box center [705, 377] width 34 height 43
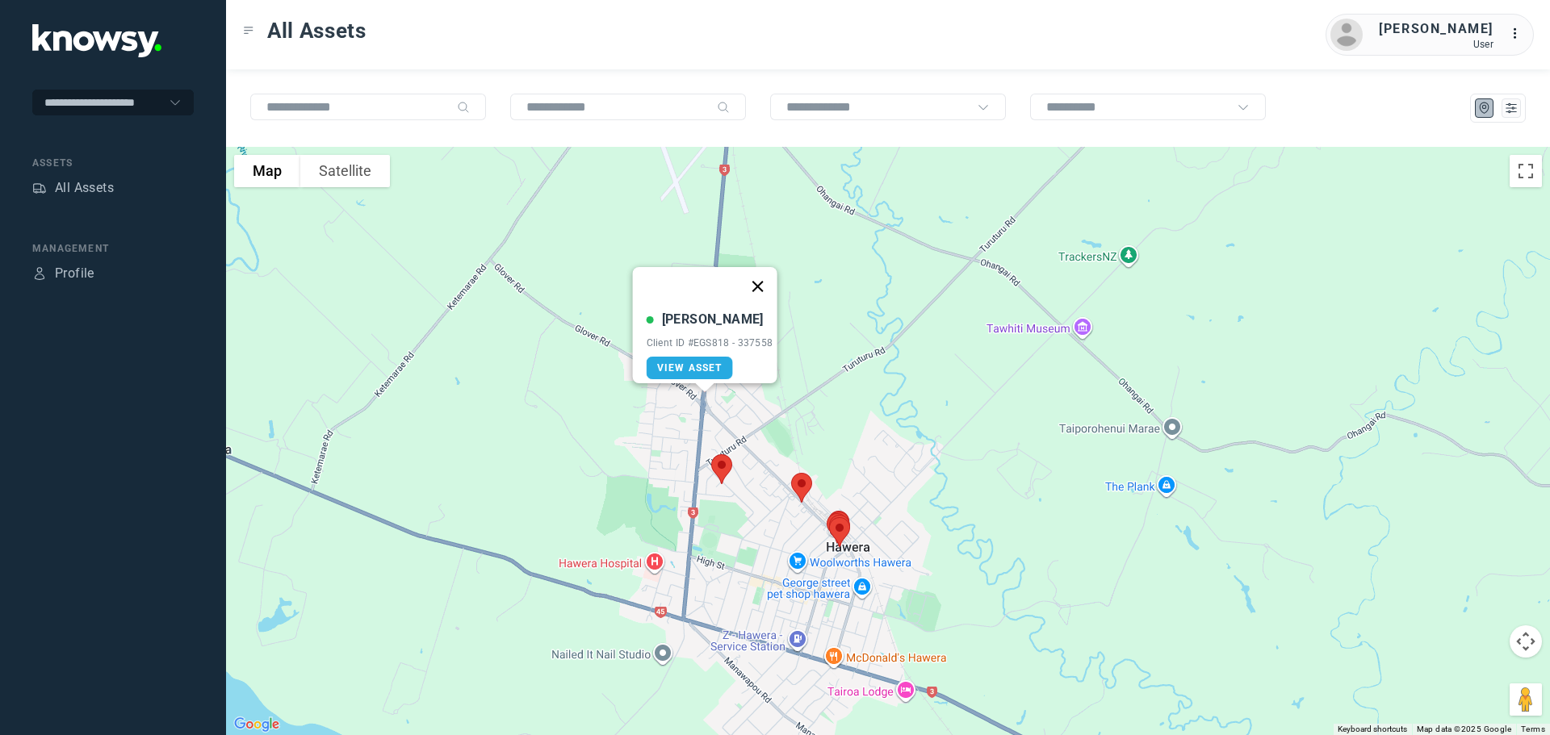
click at [764, 277] on button "Close" at bounding box center [757, 286] width 39 height 39
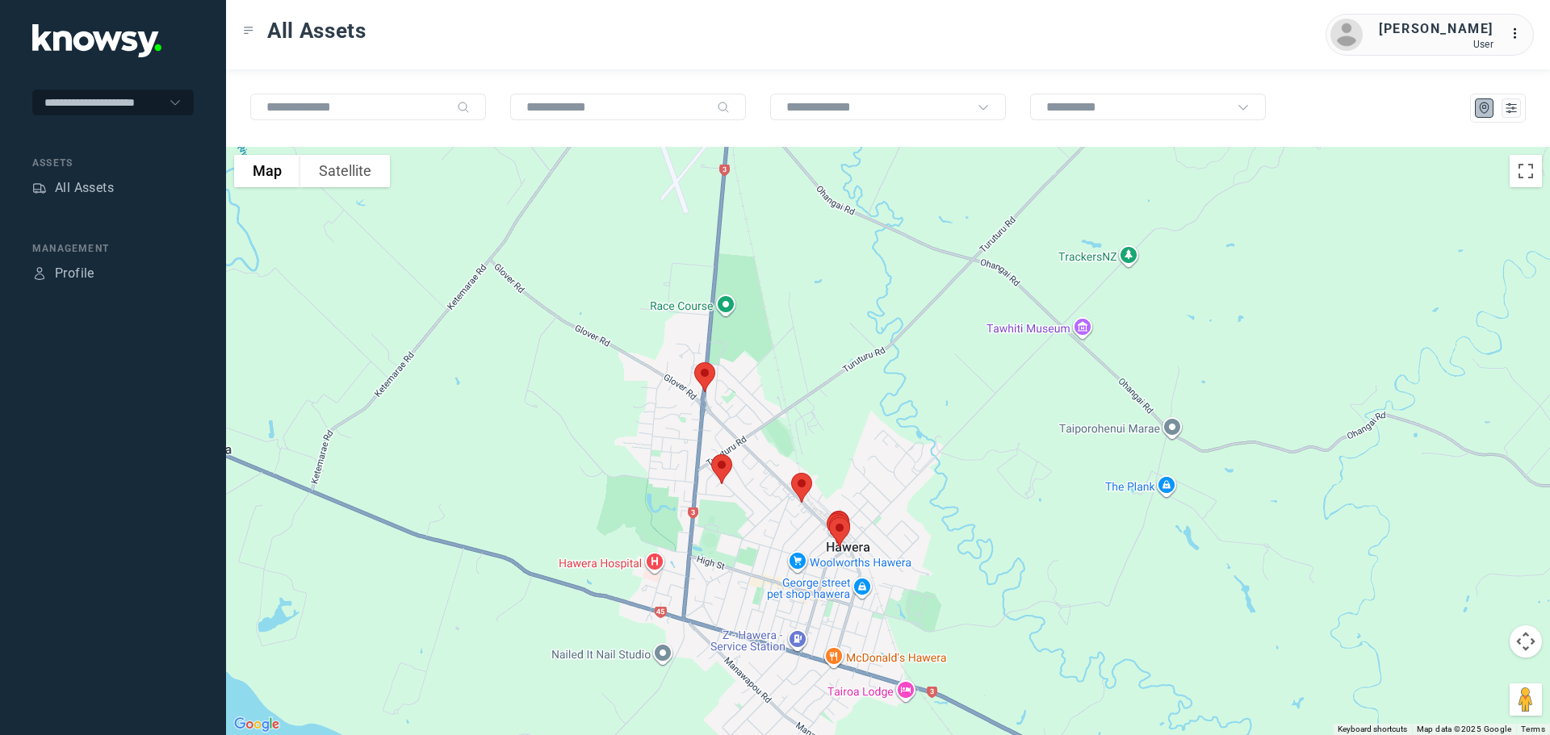
click at [717, 468] on img at bounding box center [722, 469] width 34 height 43
click at [781, 374] on button "Close" at bounding box center [774, 378] width 39 height 39
click at [794, 483] on img at bounding box center [802, 488] width 34 height 43
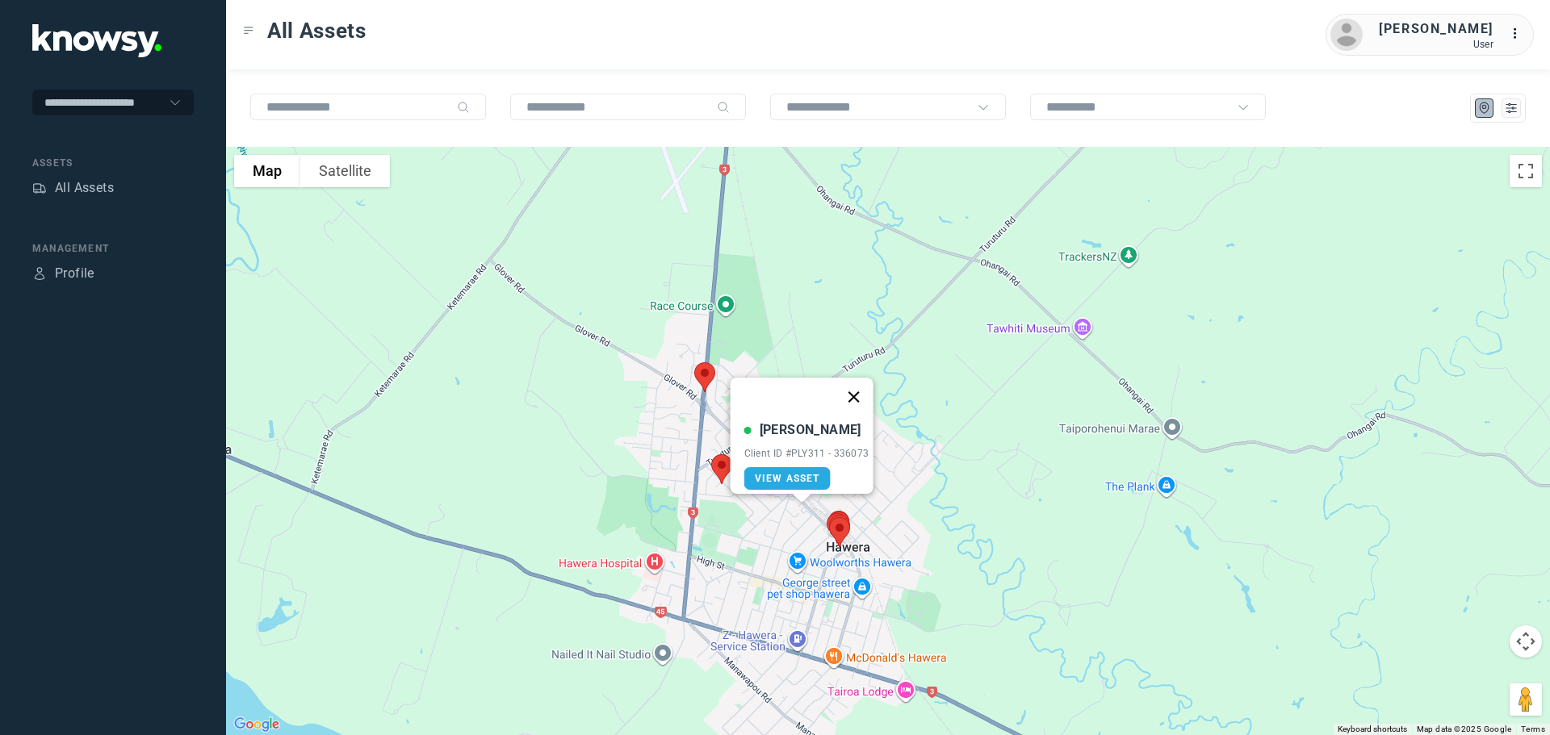
click at [856, 387] on button "Close" at bounding box center [853, 397] width 39 height 39
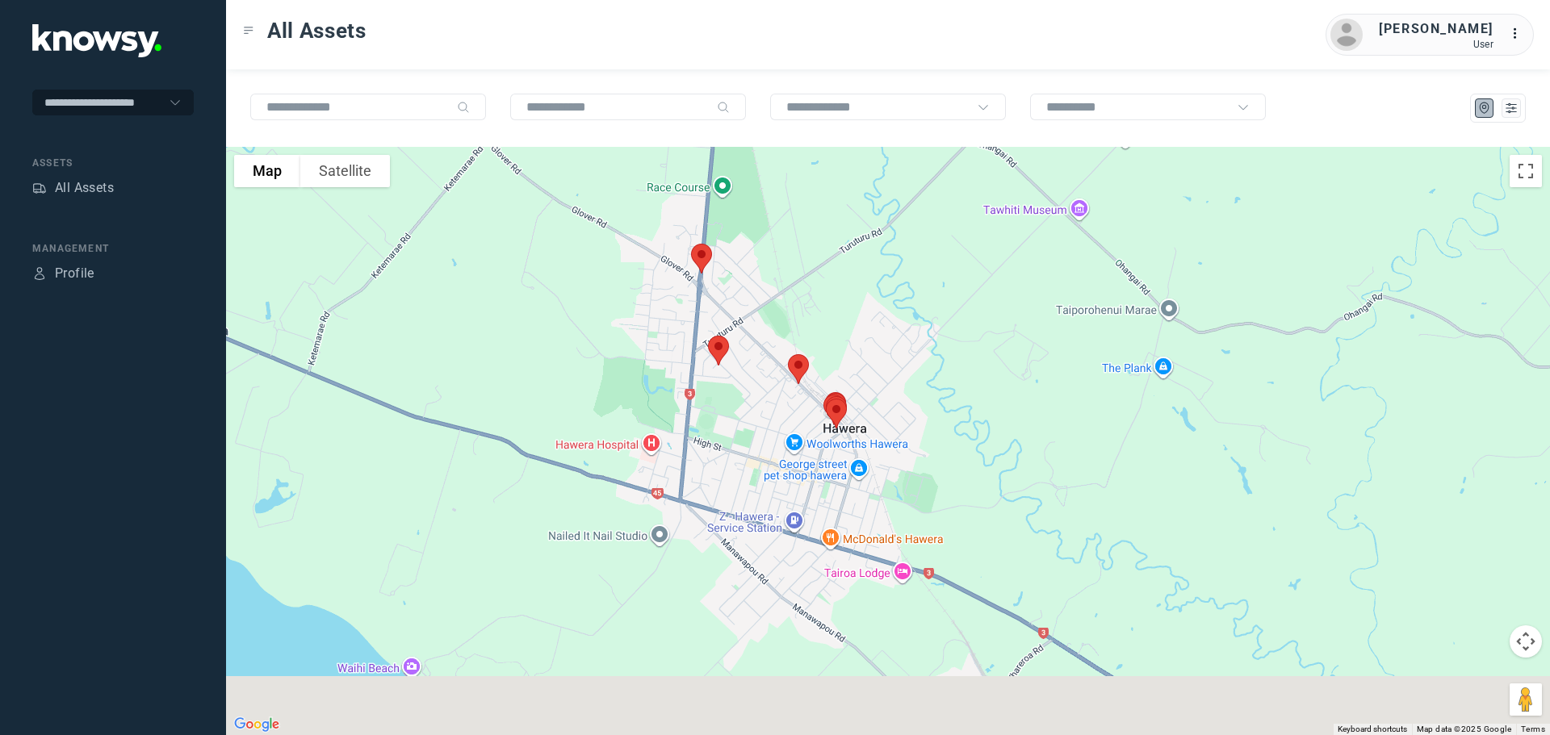
drag, startPoint x: 893, startPoint y: 481, endPoint x: 898, endPoint y: 306, distance: 175.2
click at [898, 306] on div at bounding box center [888, 441] width 1324 height 588
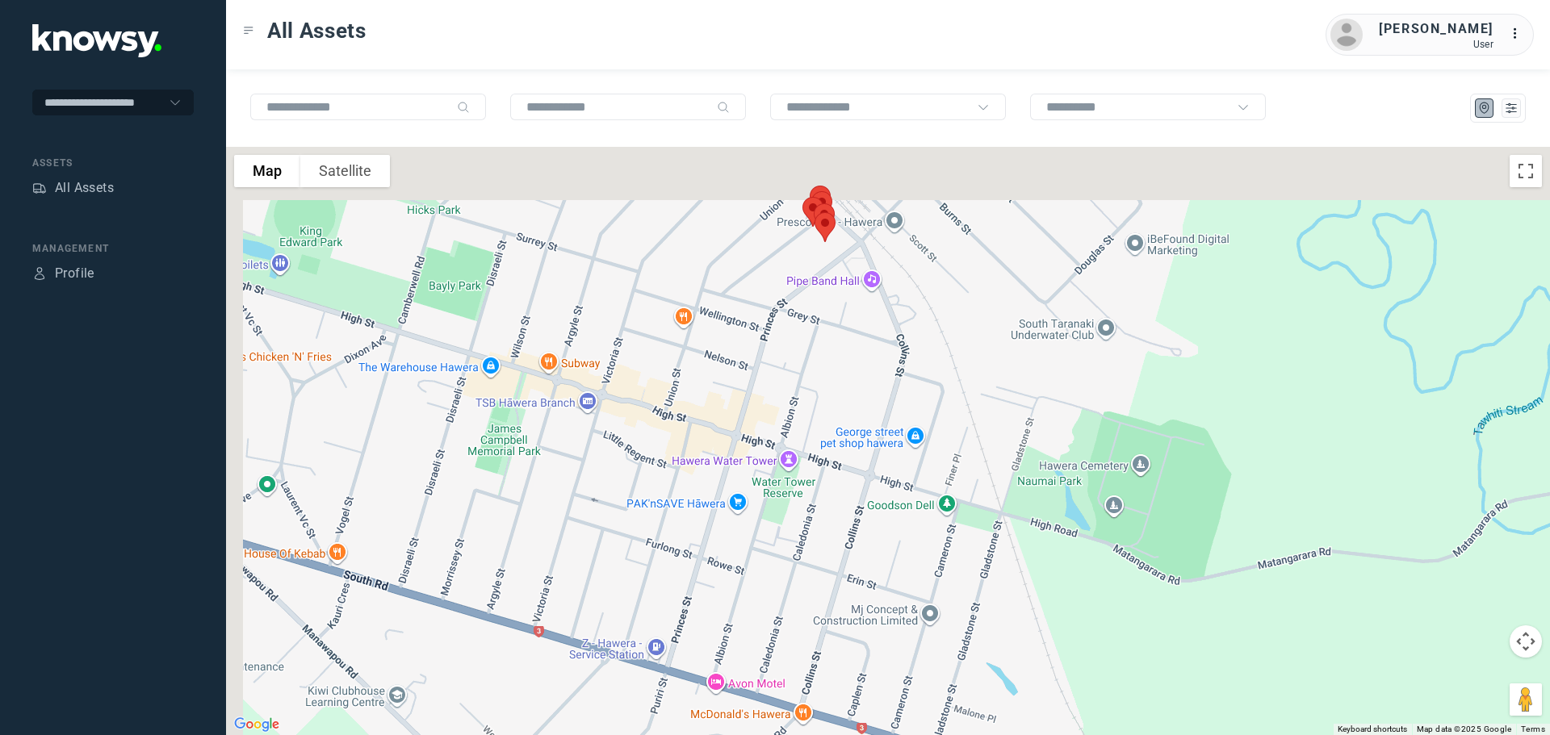
drag, startPoint x: 817, startPoint y: 290, endPoint x: 849, endPoint y: 435, distance: 148.8
click at [849, 435] on div at bounding box center [888, 441] width 1324 height 588
